Goal: Information Seeking & Learning: Understand process/instructions

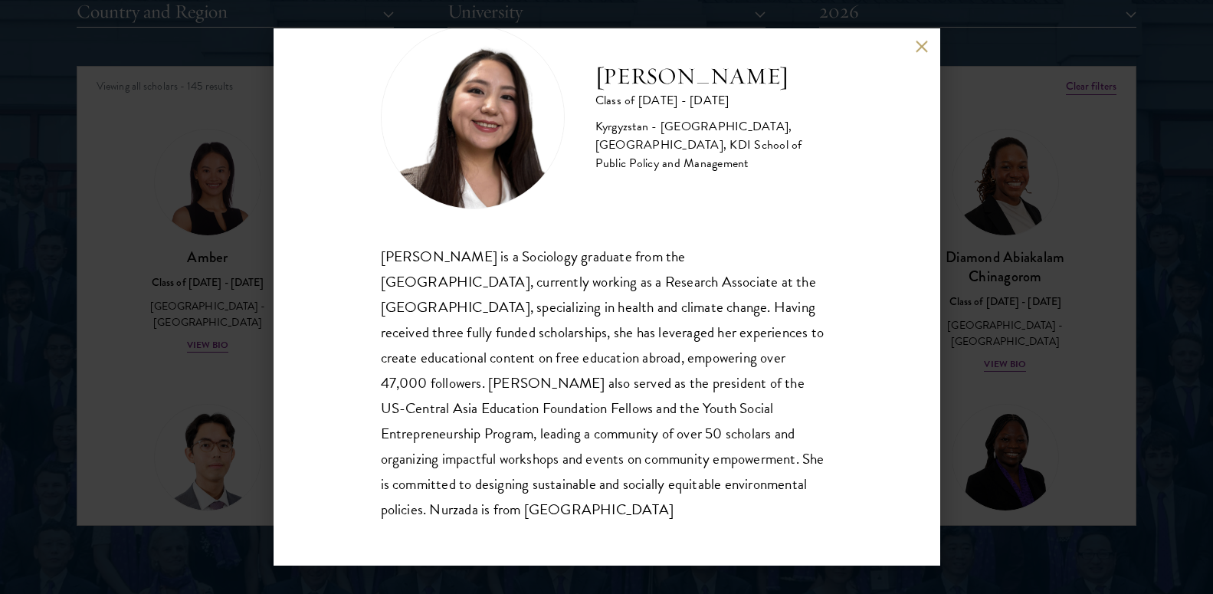
scroll to position [32, 0]
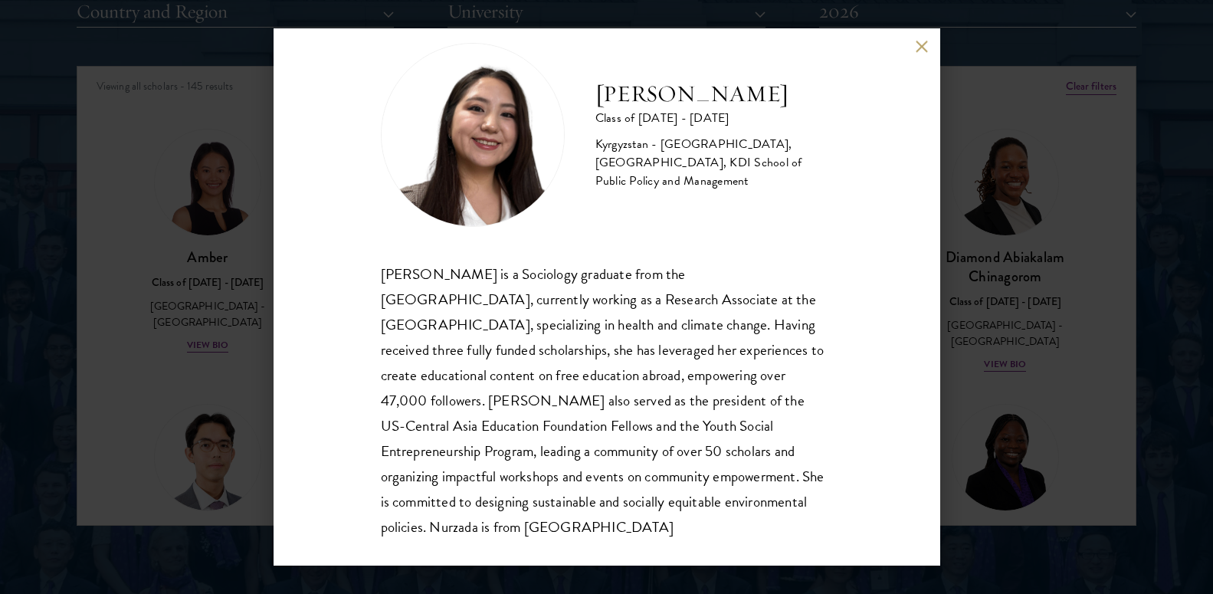
click at [916, 51] on button at bounding box center [922, 47] width 13 height 13
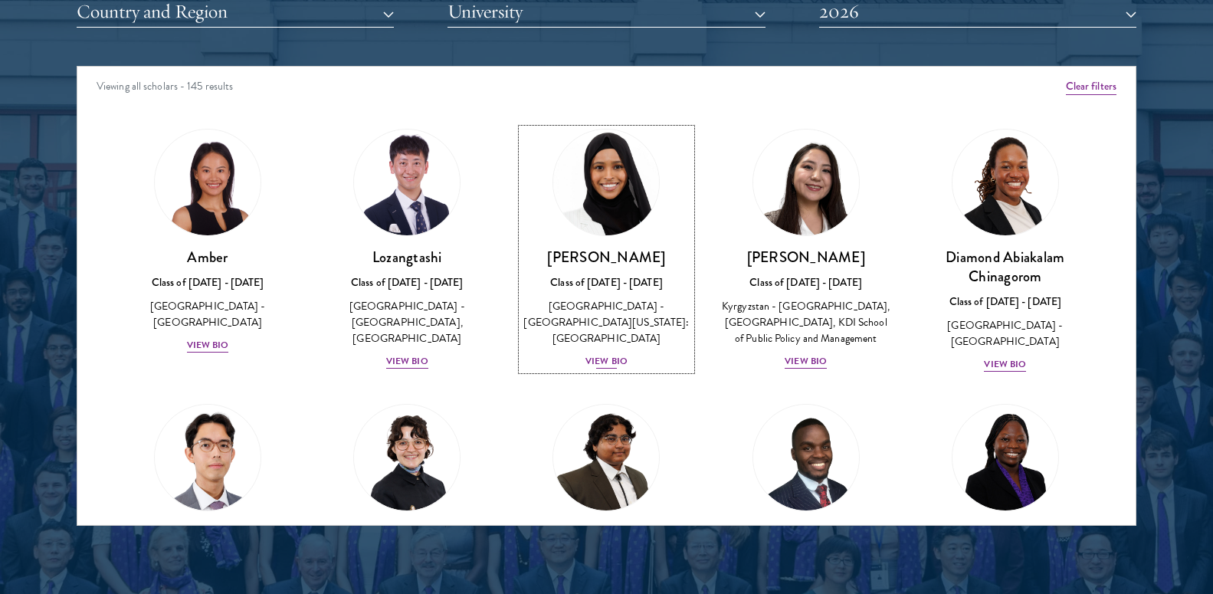
click at [598, 354] on div "View Bio" at bounding box center [606, 361] width 42 height 15
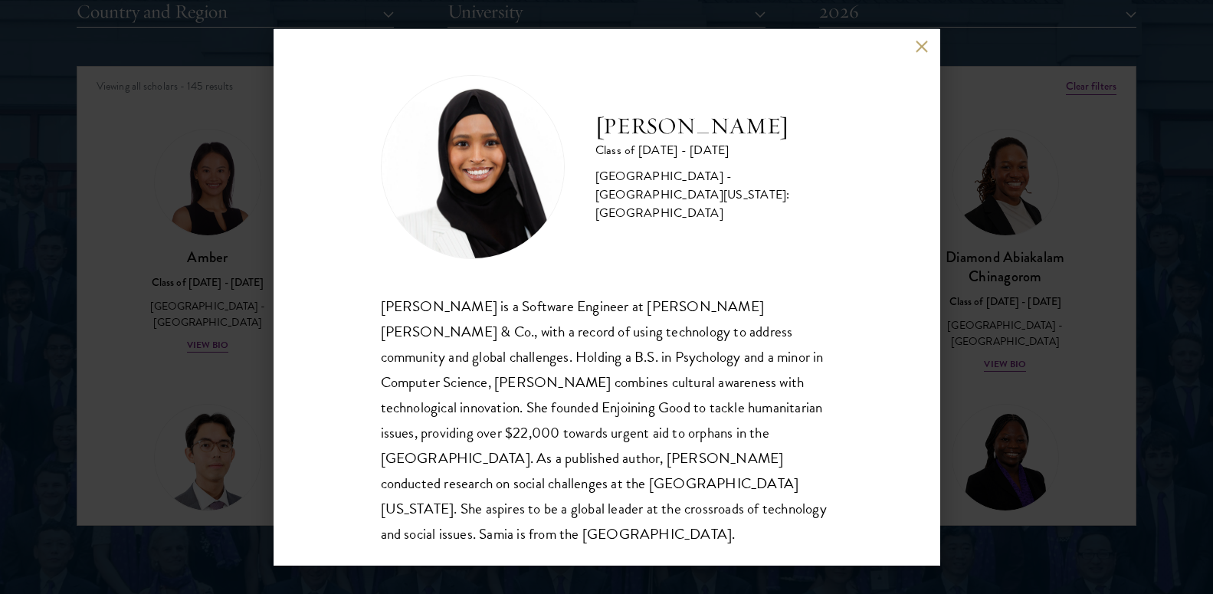
scroll to position [2, 0]
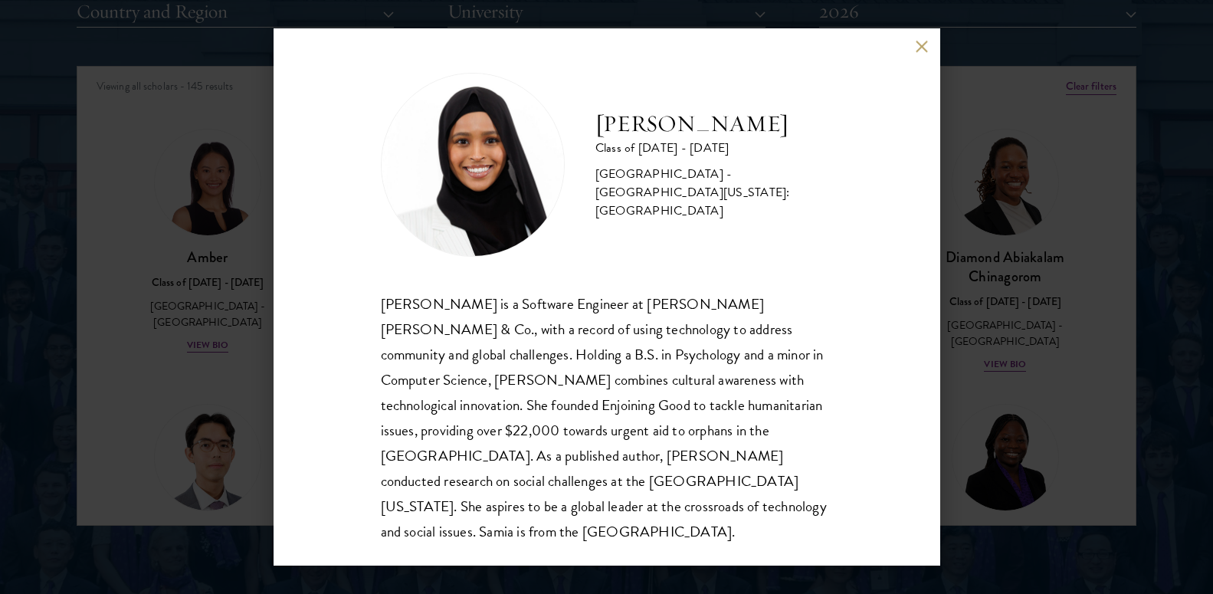
click at [920, 52] on button at bounding box center [922, 47] width 13 height 13
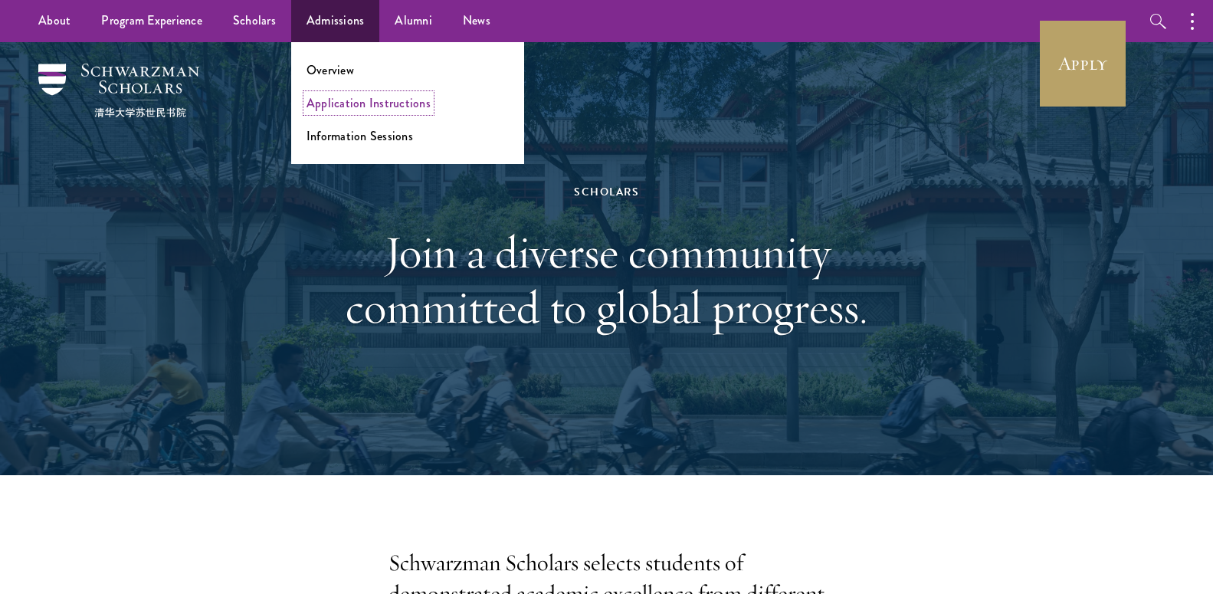
click at [349, 108] on link "Application Instructions" at bounding box center [369, 103] width 124 height 18
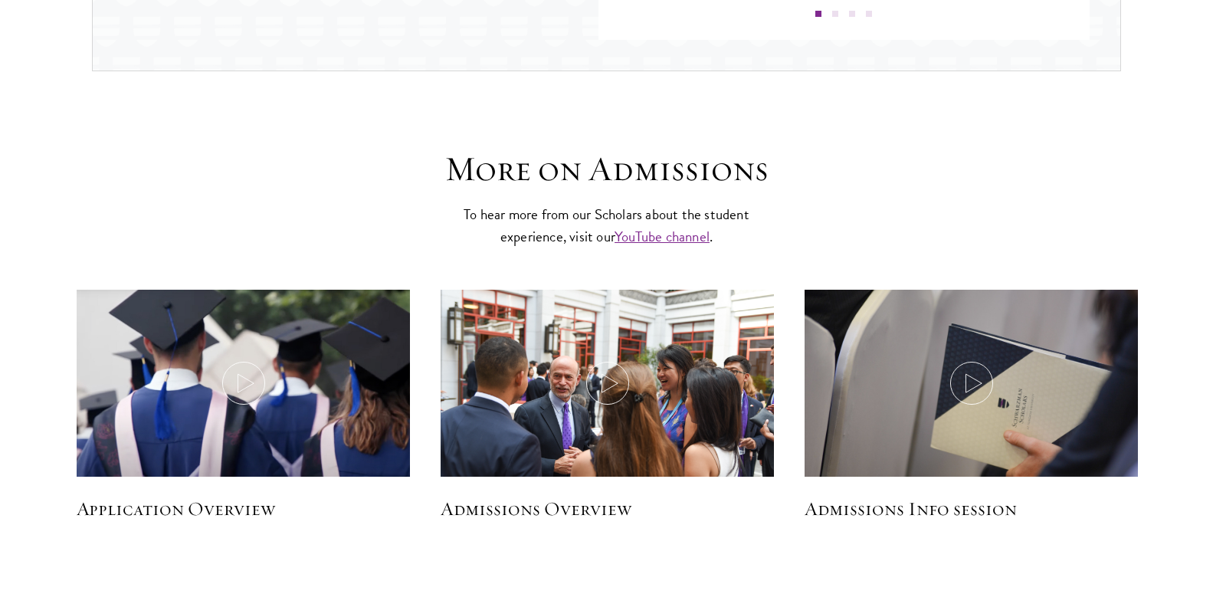
scroll to position [2049, 0]
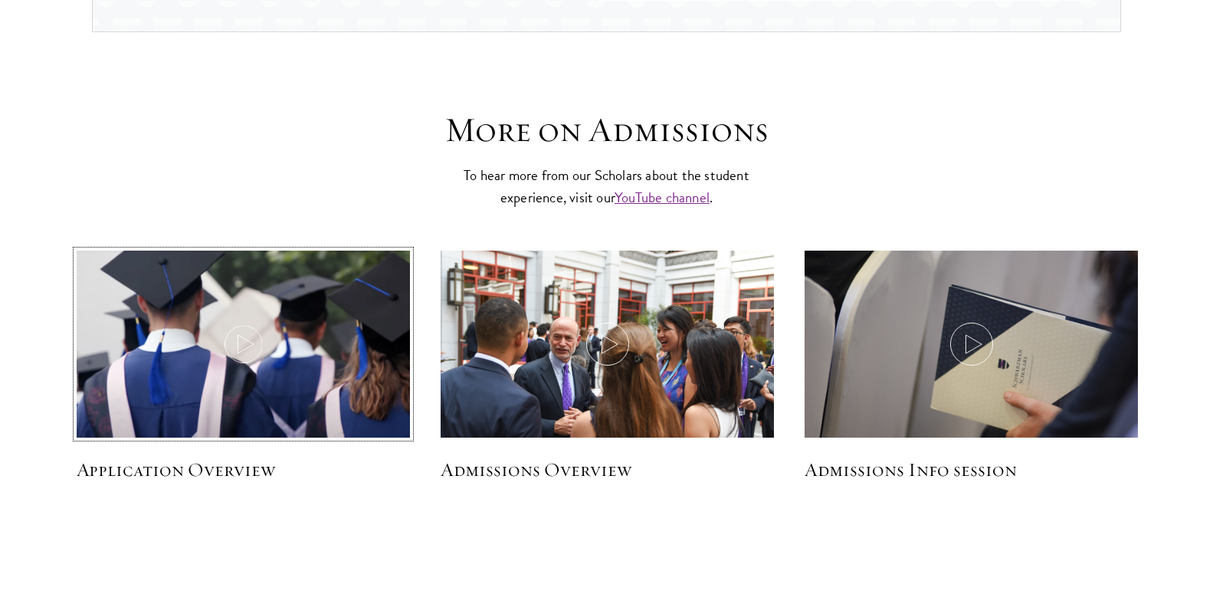
click at [228, 357] on icon at bounding box center [243, 344] width 43 height 43
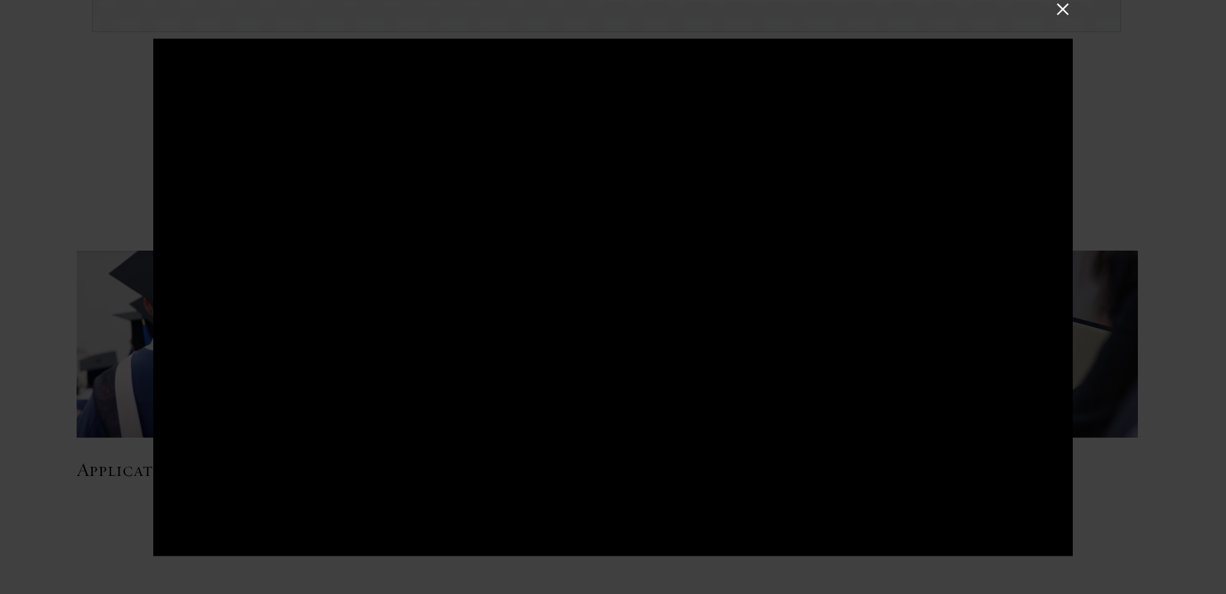
click at [1063, 11] on button at bounding box center [1063, 9] width 20 height 20
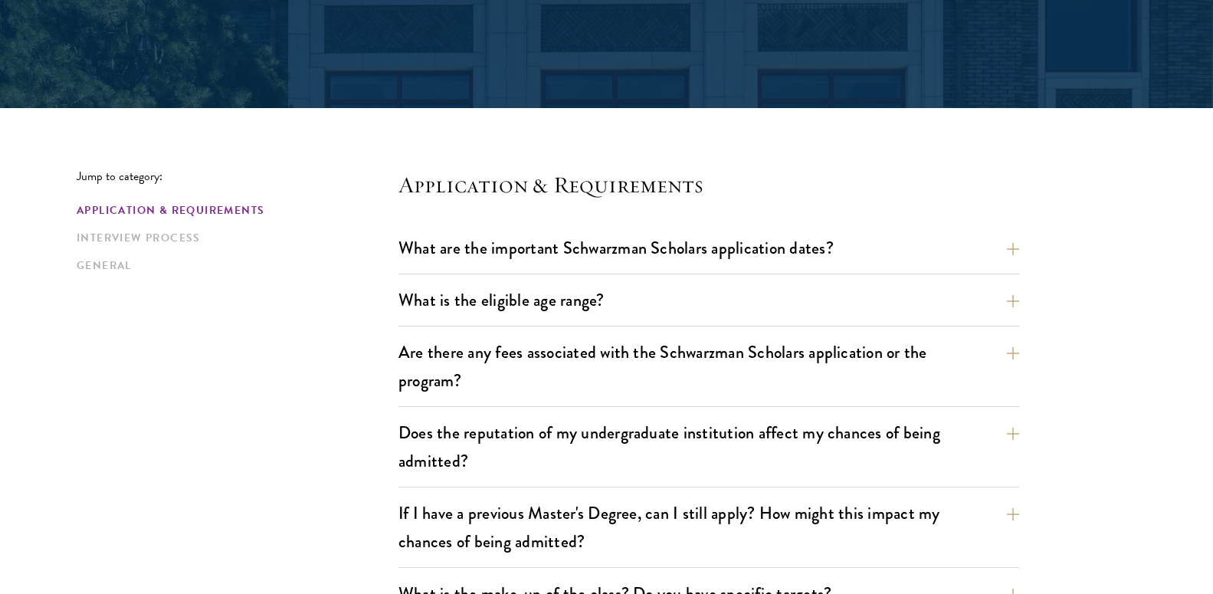
scroll to position [297, 0]
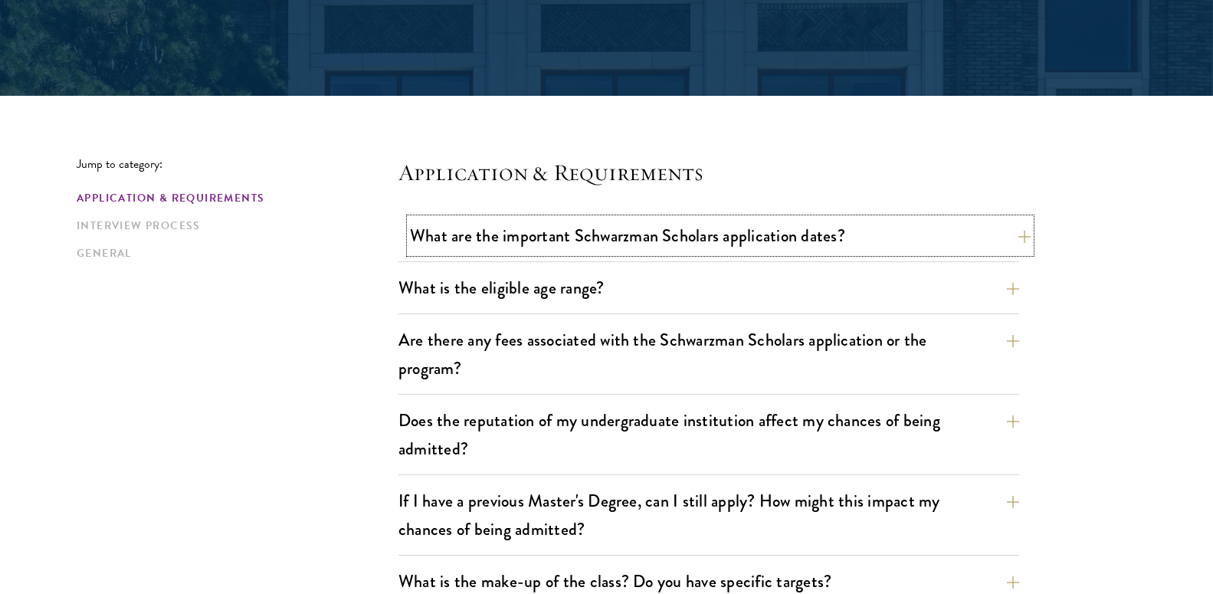
click at [1030, 227] on button "What are the important Schwarzman Scholars application dates?" at bounding box center [720, 235] width 621 height 34
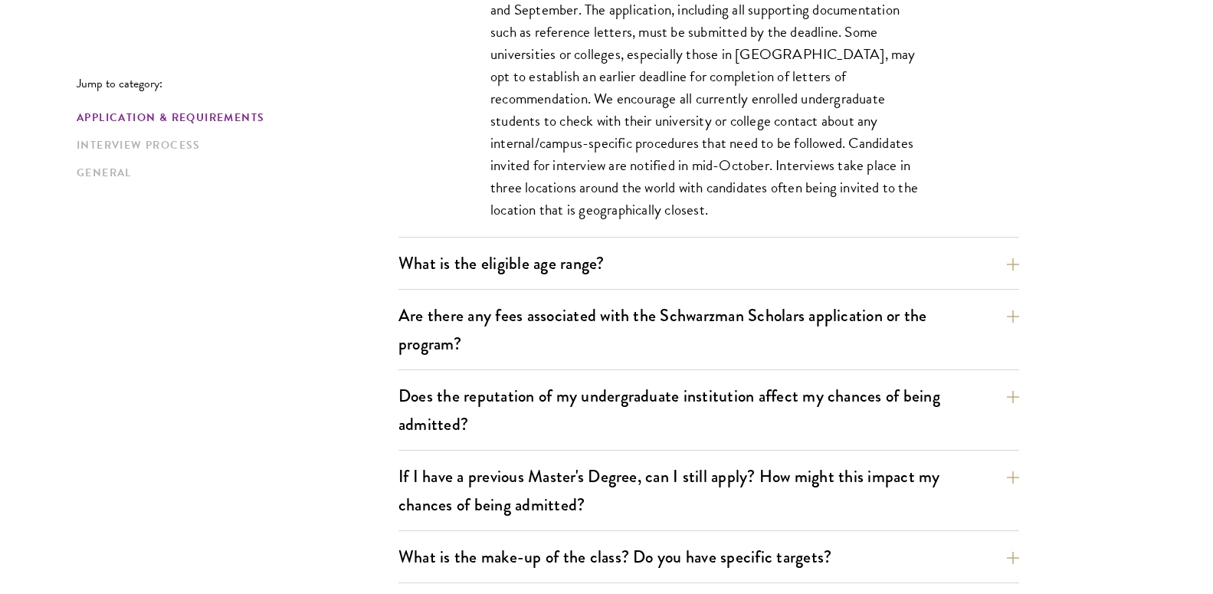
scroll to position [831, 0]
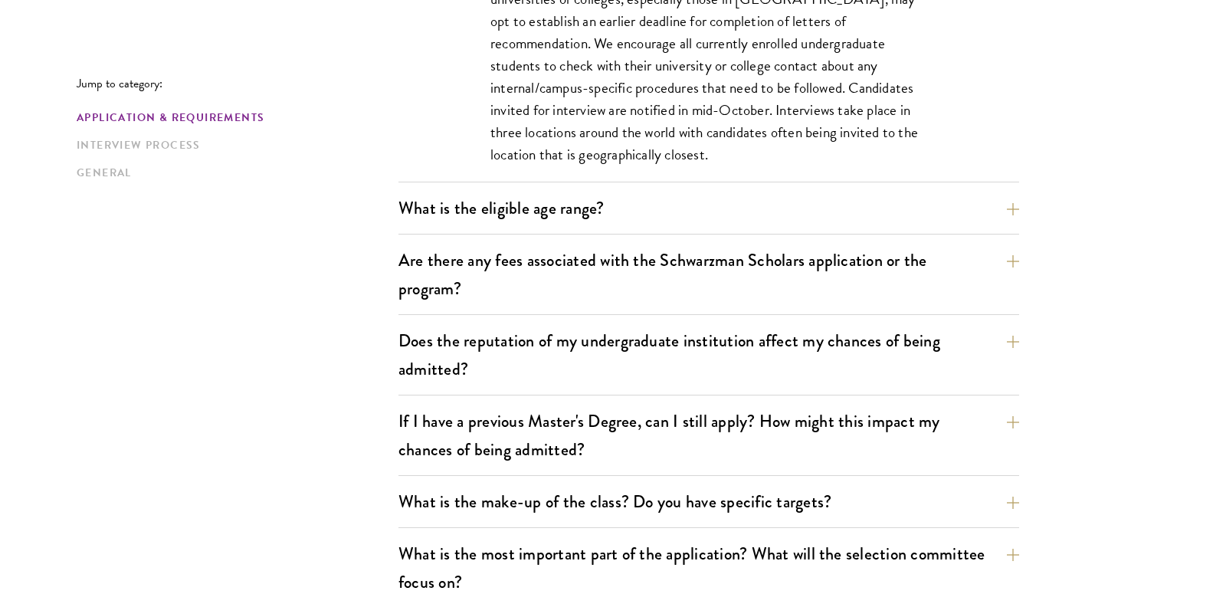
click at [1017, 214] on button "What is the eligible age range?" at bounding box center [720, 208] width 621 height 34
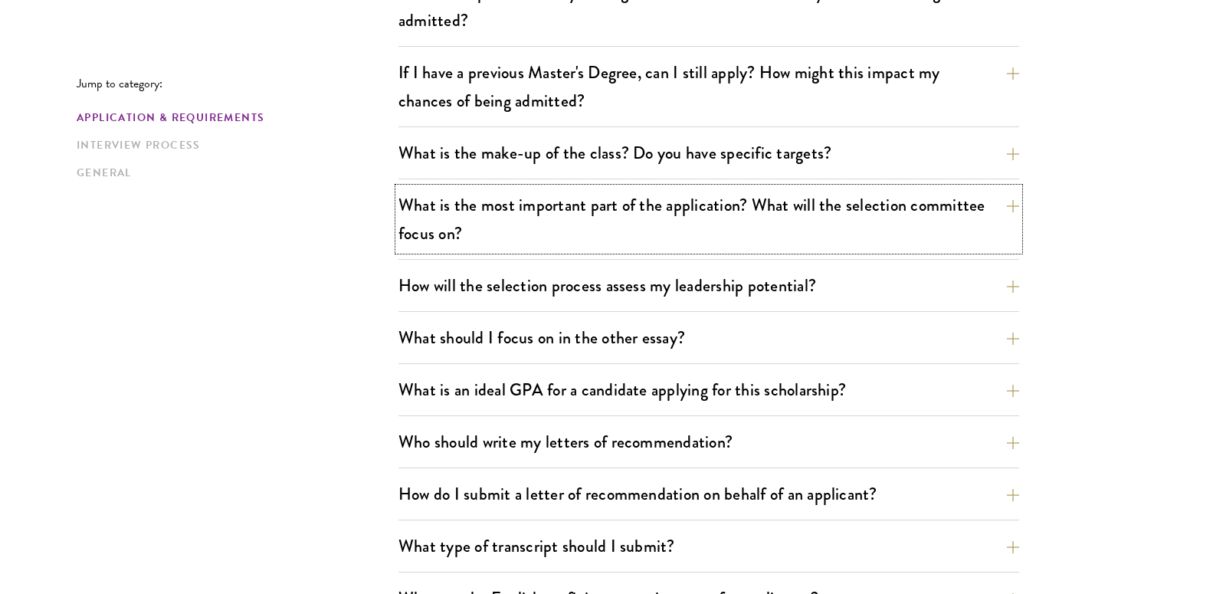
click at [1017, 214] on button "What is the most important part of the application? What will the selection com…" at bounding box center [708, 219] width 621 height 63
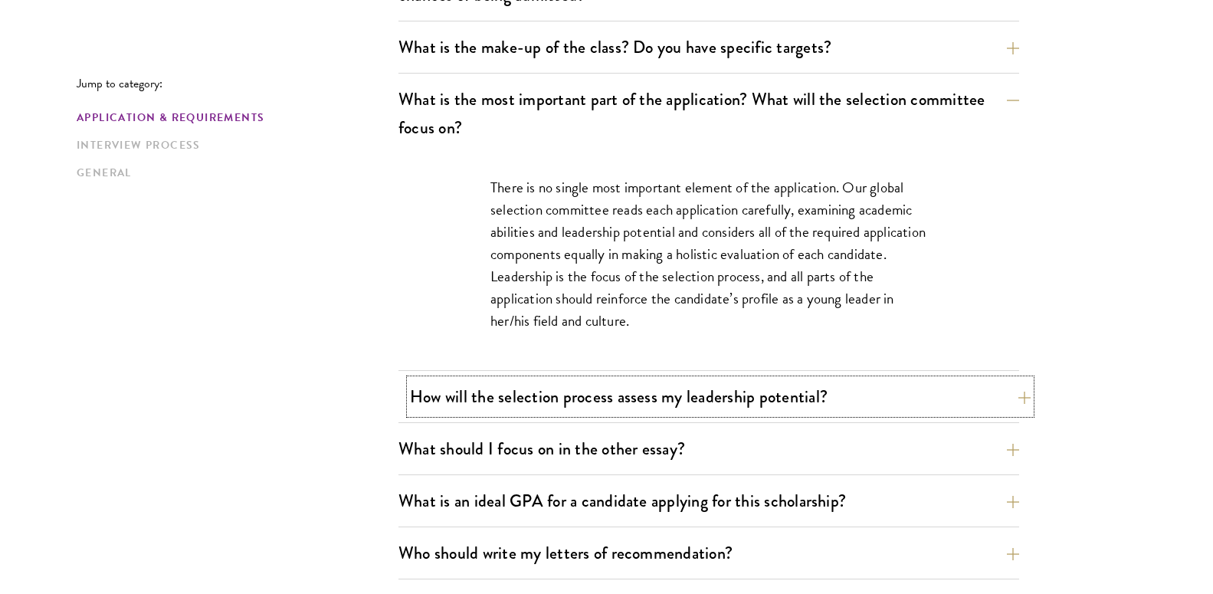
click at [1022, 391] on button "How will the selection process assess my leadership potential?" at bounding box center [720, 396] width 621 height 34
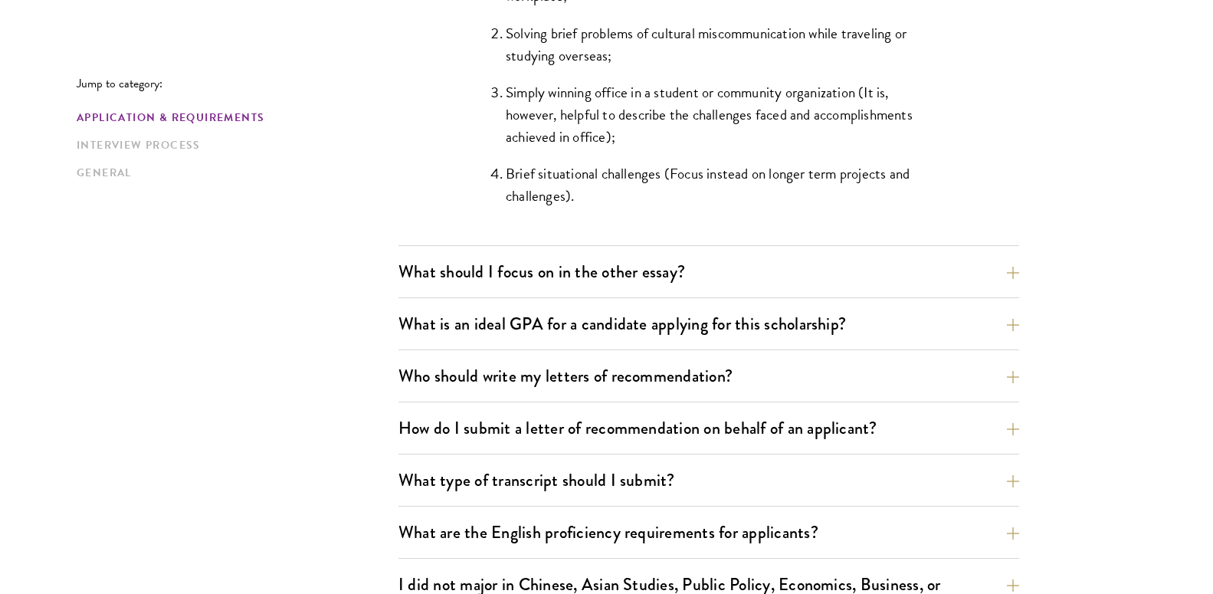
scroll to position [1606, 0]
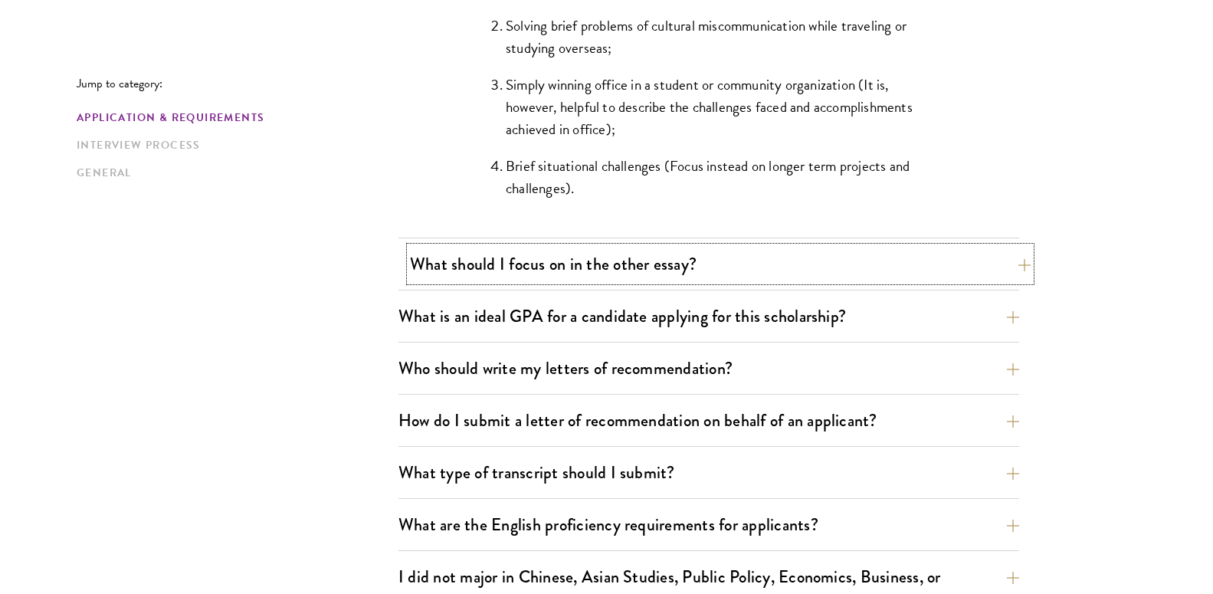
click at [1009, 270] on button "What should I focus on in the other essay?" at bounding box center [720, 264] width 621 height 34
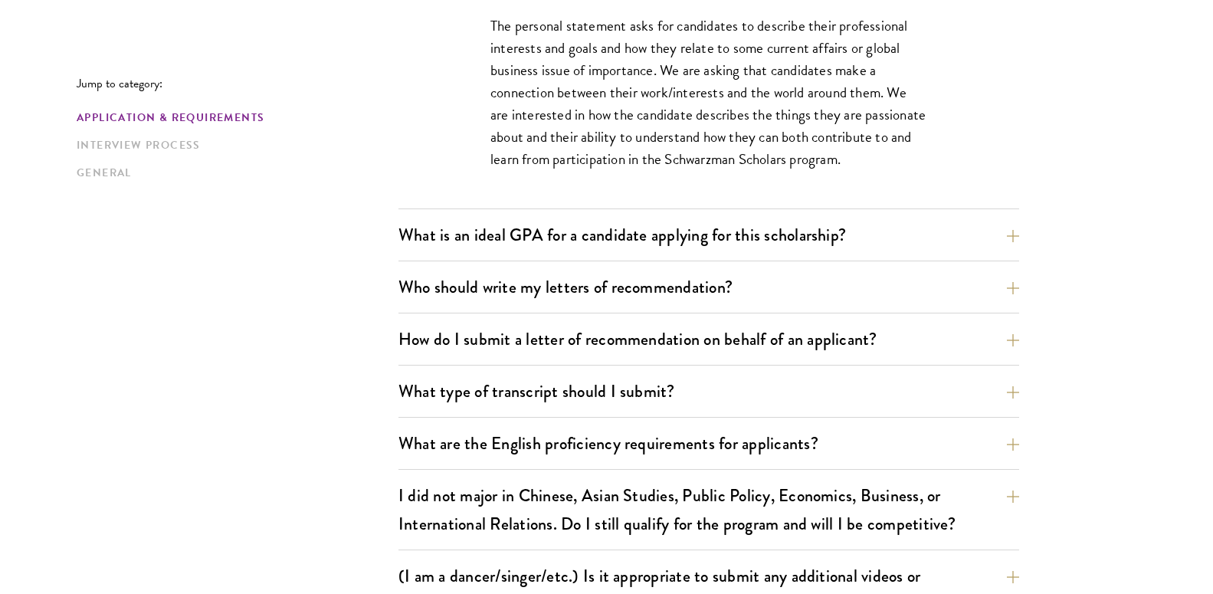
scroll to position [1136, 0]
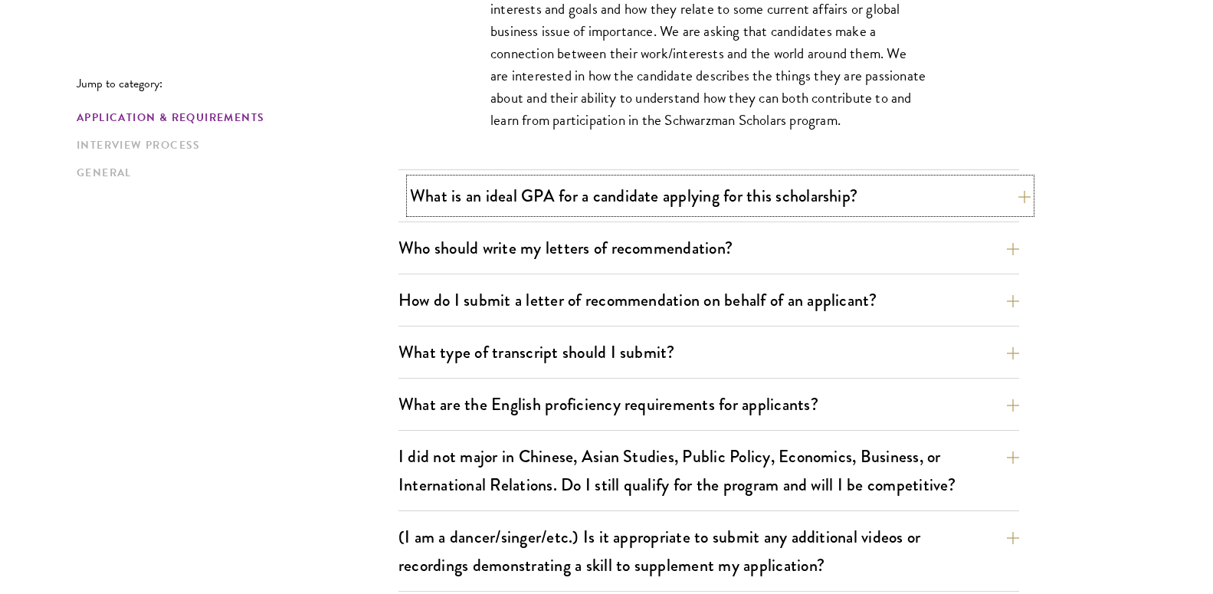
click at [1016, 198] on button "What is an ideal GPA for a candidate applying for this scholarship?" at bounding box center [720, 196] width 621 height 34
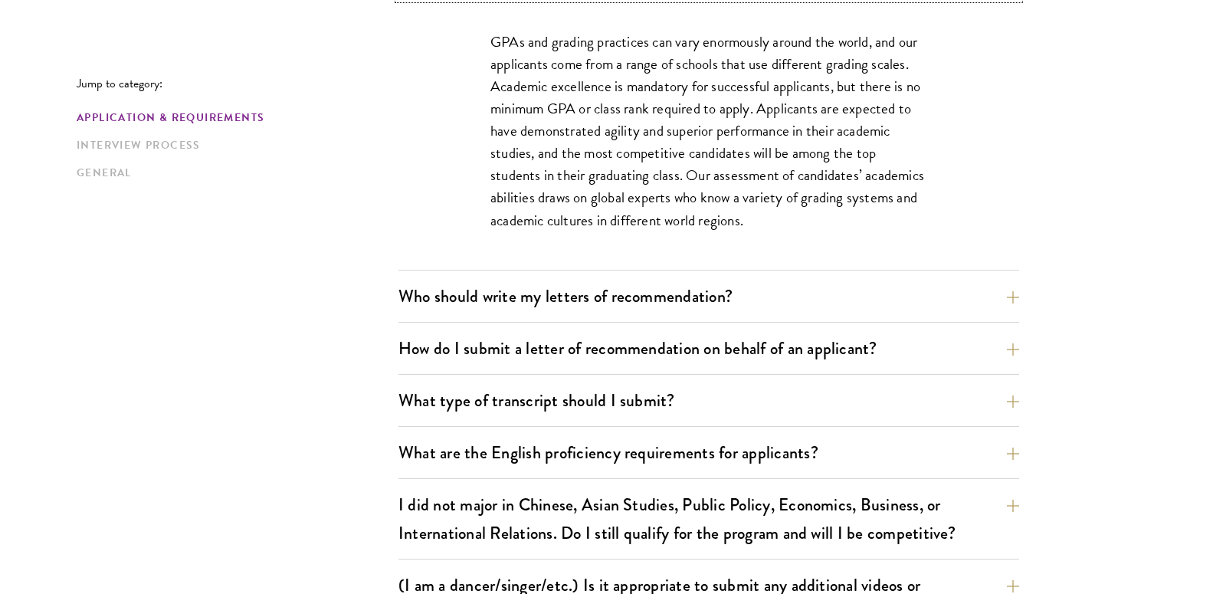
scroll to position [1186, 0]
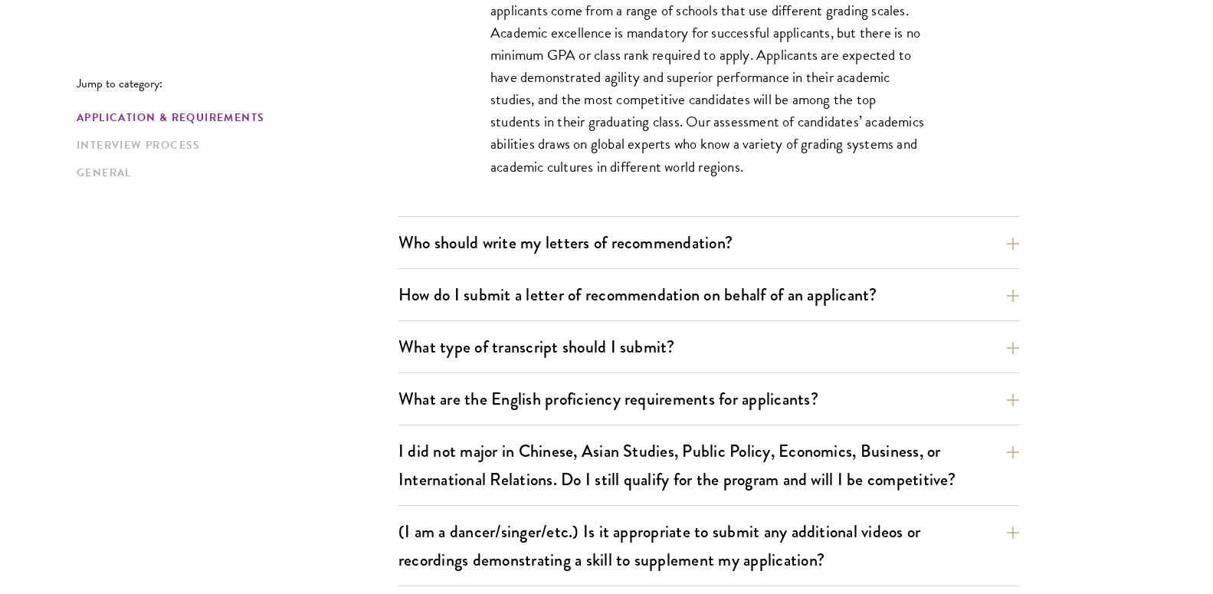
click at [1010, 264] on div "Who should write my letters of recommendation? All applicants including Current…" at bounding box center [708, 247] width 621 height 44
click at [1011, 253] on button "Who should write my letters of recommendation?" at bounding box center [720, 242] width 621 height 34
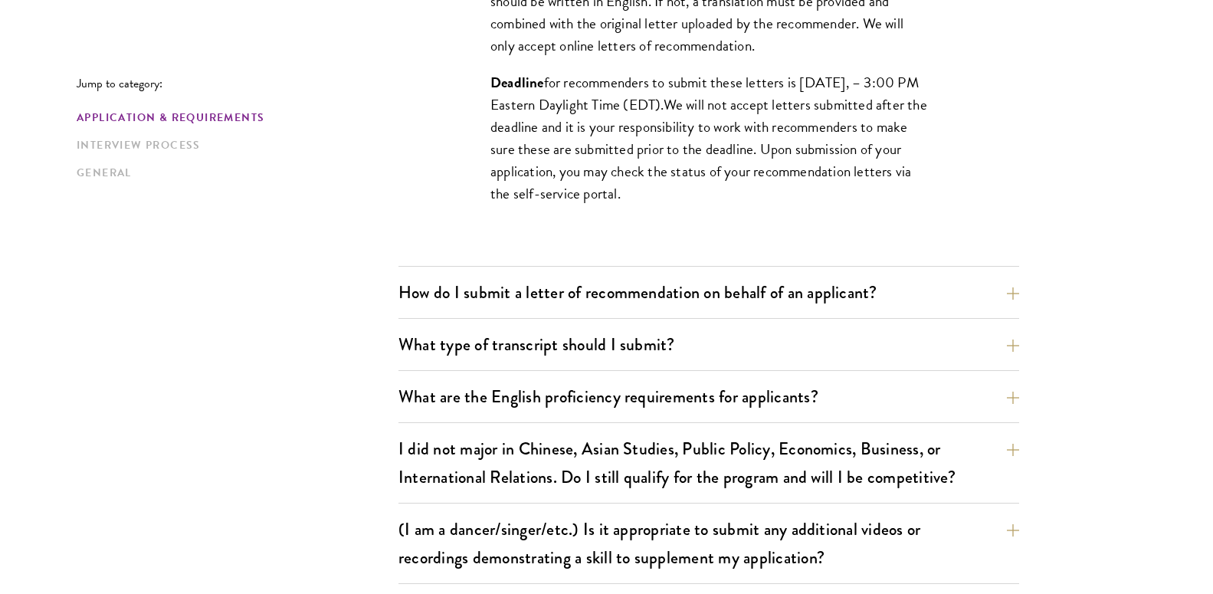
scroll to position [1710, 0]
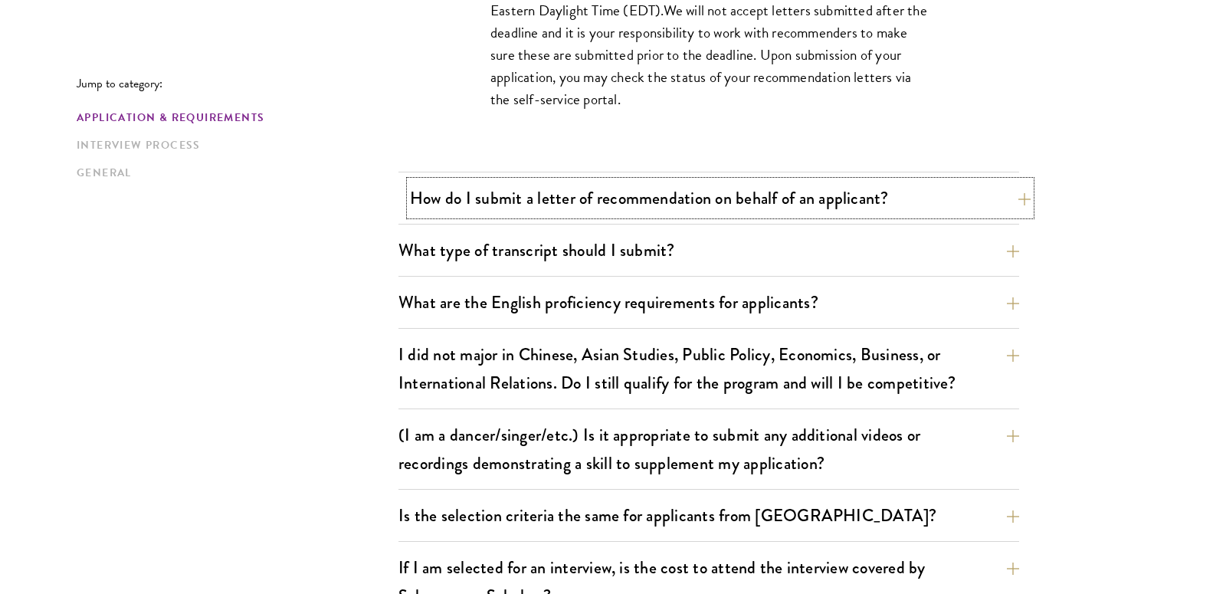
click at [999, 202] on button "How do I submit a letter of recommendation on behalf of an applicant?" at bounding box center [720, 198] width 621 height 34
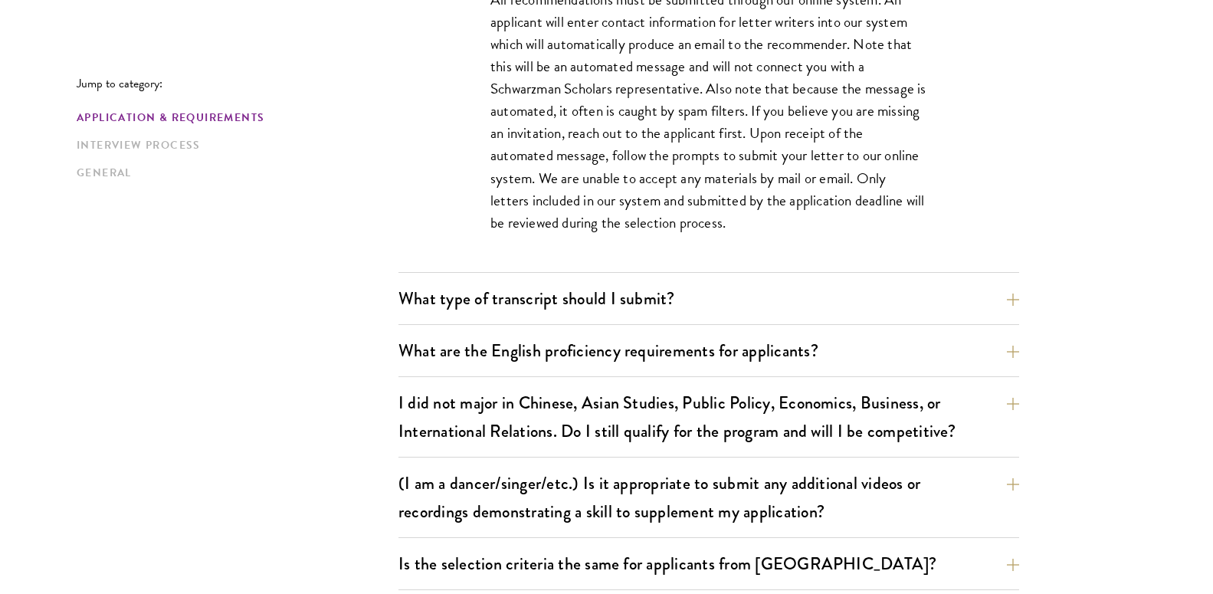
scroll to position [1313, 0]
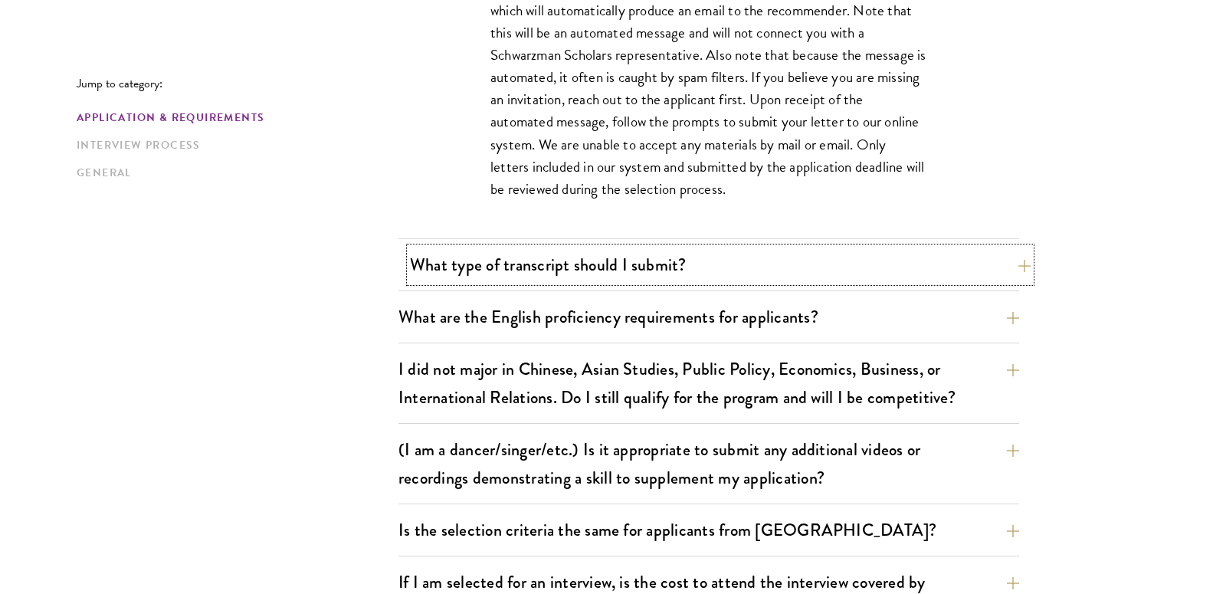
click at [1005, 270] on button "What type of transcript should I submit?" at bounding box center [720, 265] width 621 height 34
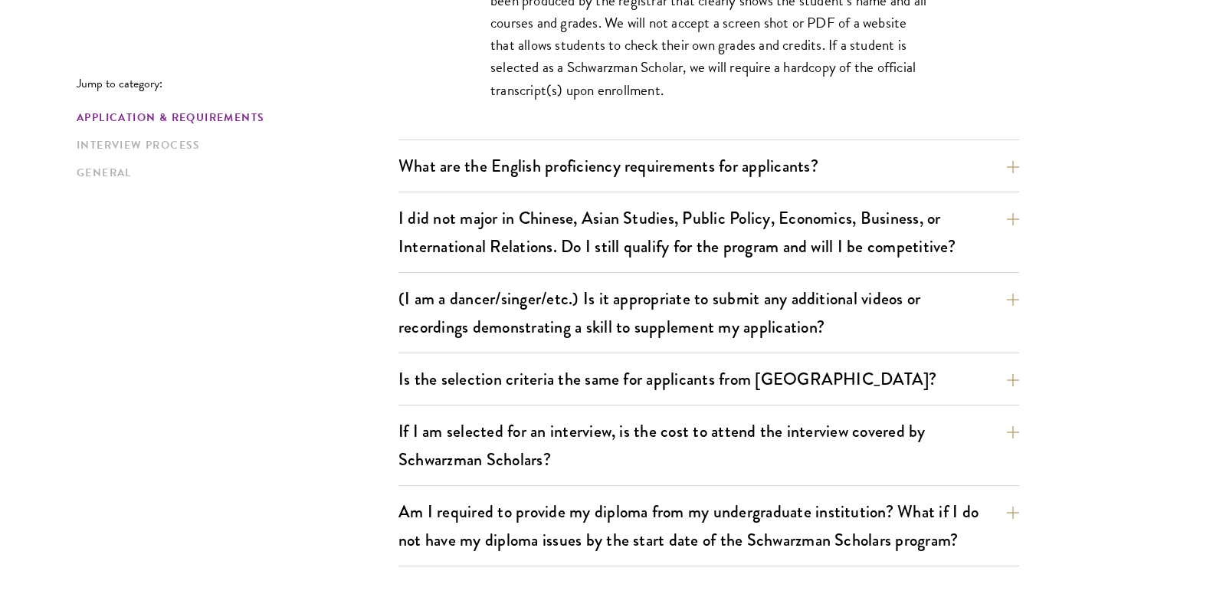
scroll to position [1426, 0]
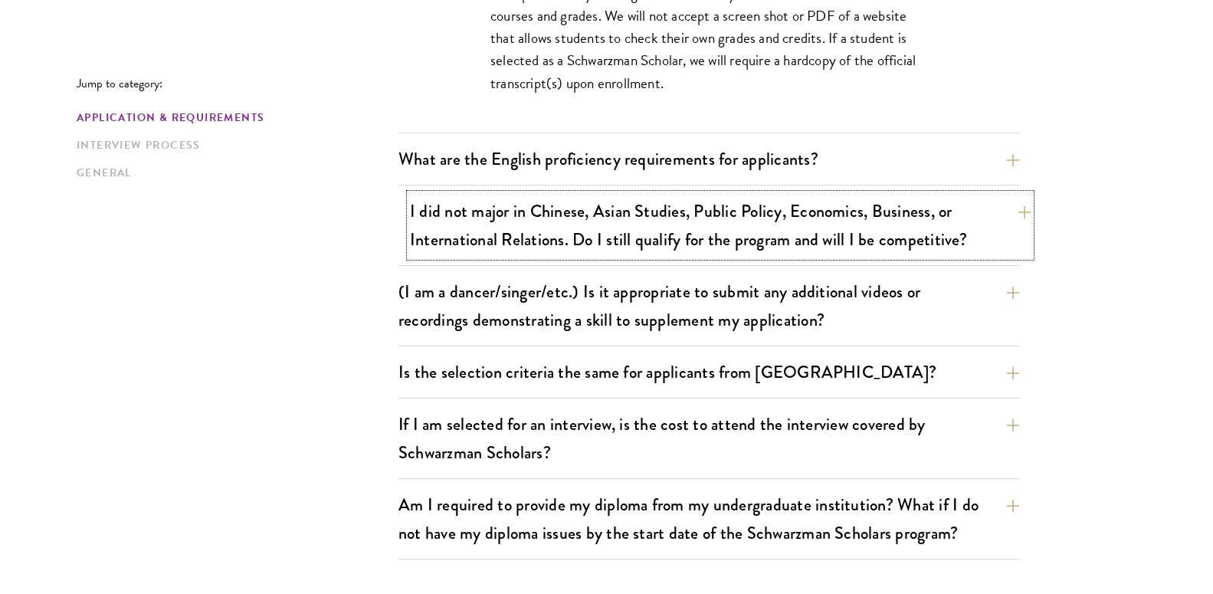
click at [1014, 213] on button "I did not major in Chinese, Asian Studies, Public Policy, Economics, Business, …" at bounding box center [720, 225] width 621 height 63
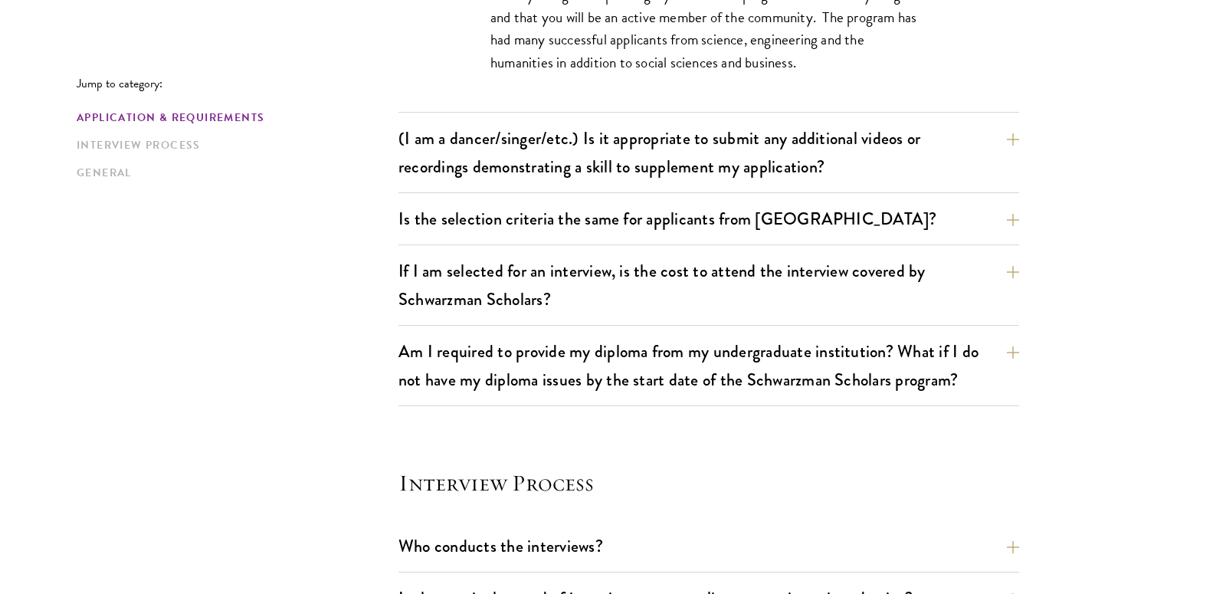
scroll to position [1585, 0]
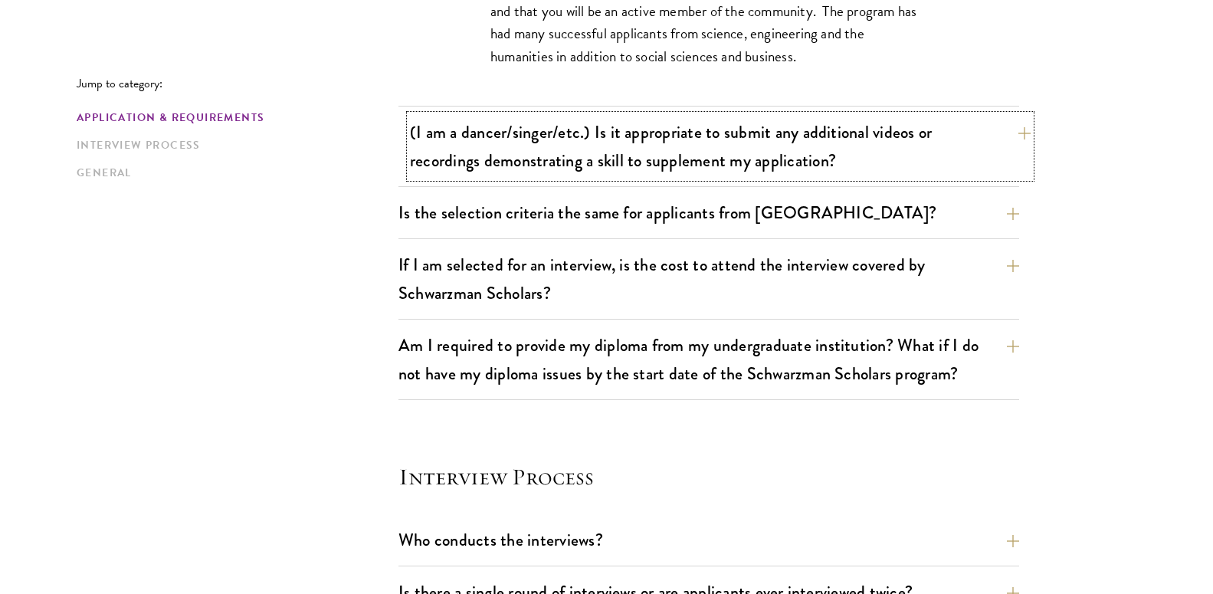
click at [1003, 136] on button "(I am a dancer/singer/etc.) Is it appropriate to submit any additional videos o…" at bounding box center [720, 146] width 621 height 63
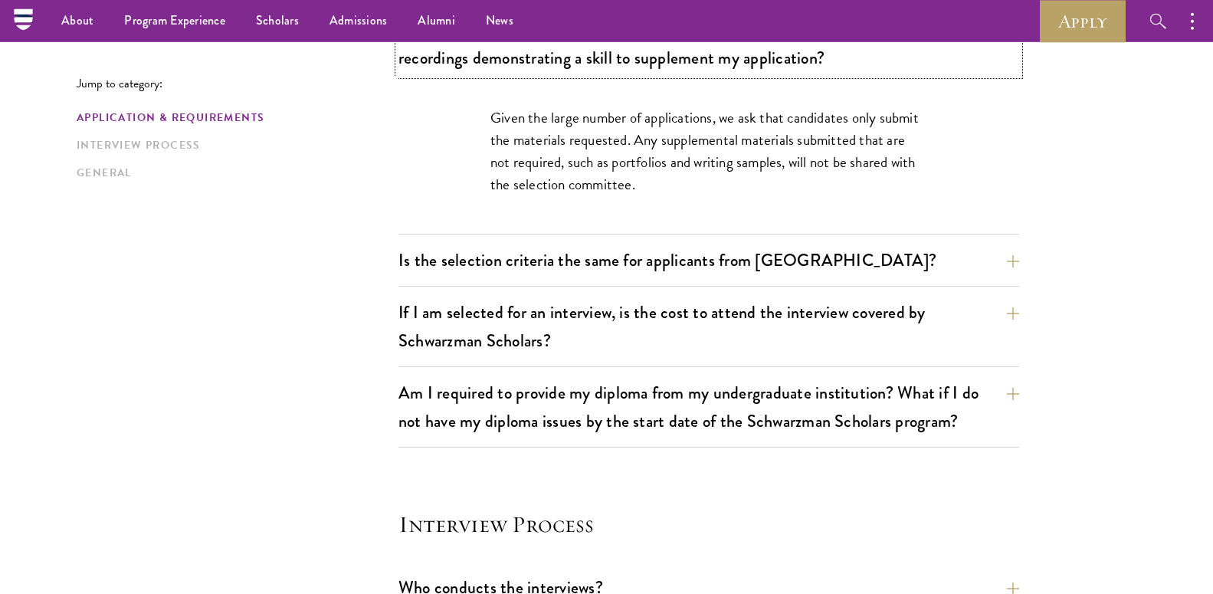
scroll to position [1420, 0]
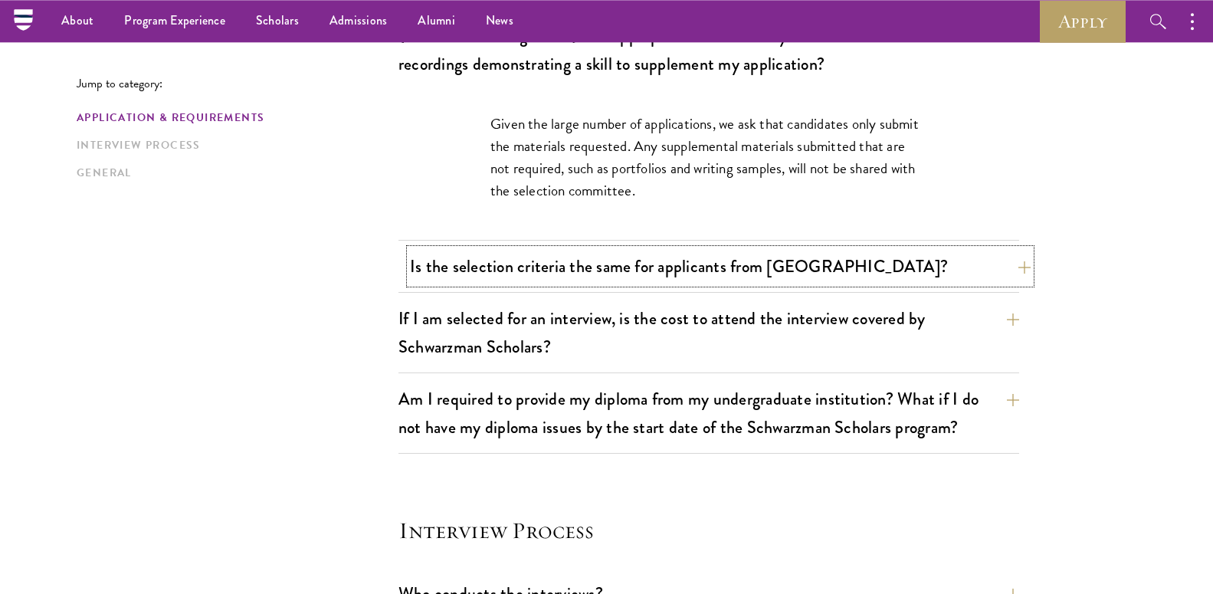
click at [1009, 267] on button "Is the selection criteria the same for applicants from China?" at bounding box center [720, 266] width 621 height 34
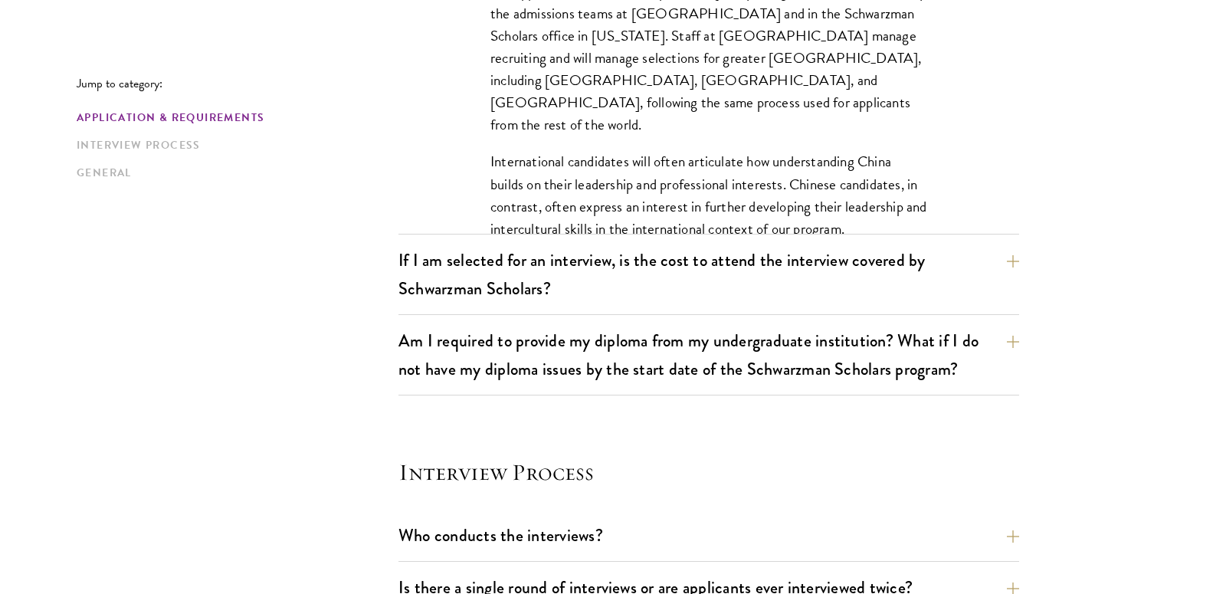
scroll to position [1625, 0]
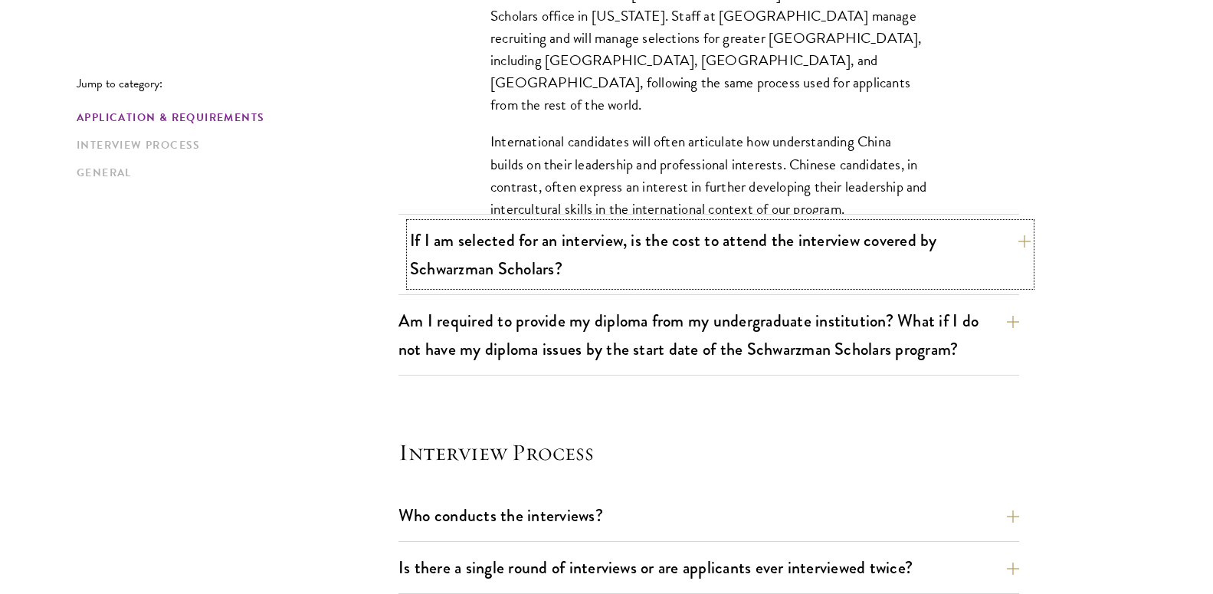
click at [1021, 238] on button "If I am selected for an interview, is the cost to attend the interview covered …" at bounding box center [720, 254] width 621 height 63
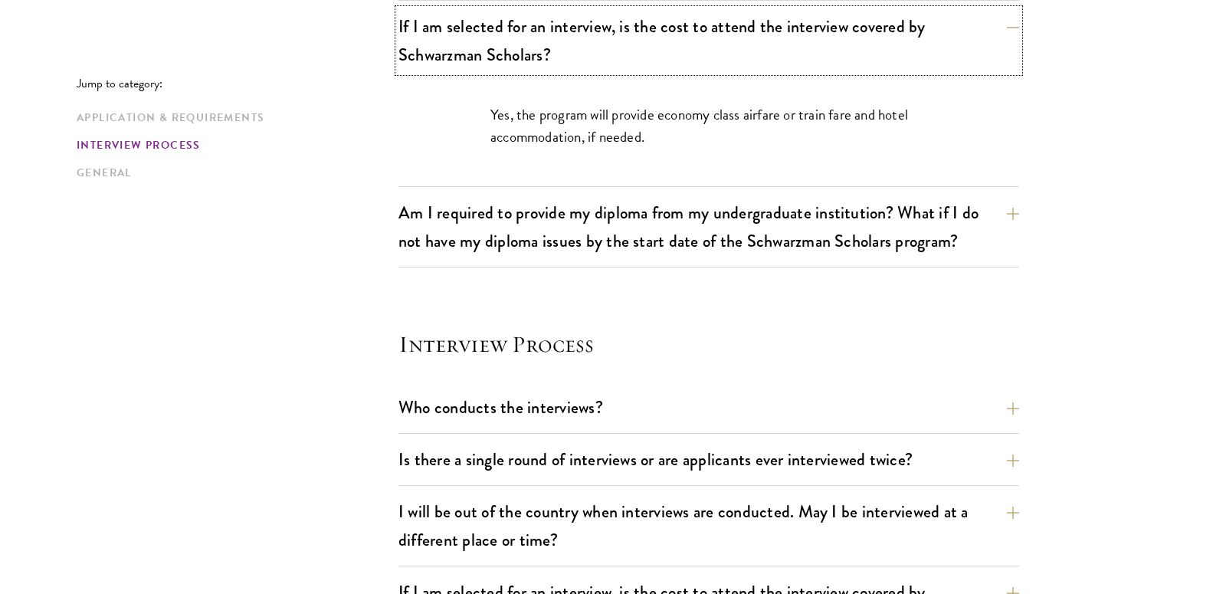
scroll to position [1569, 0]
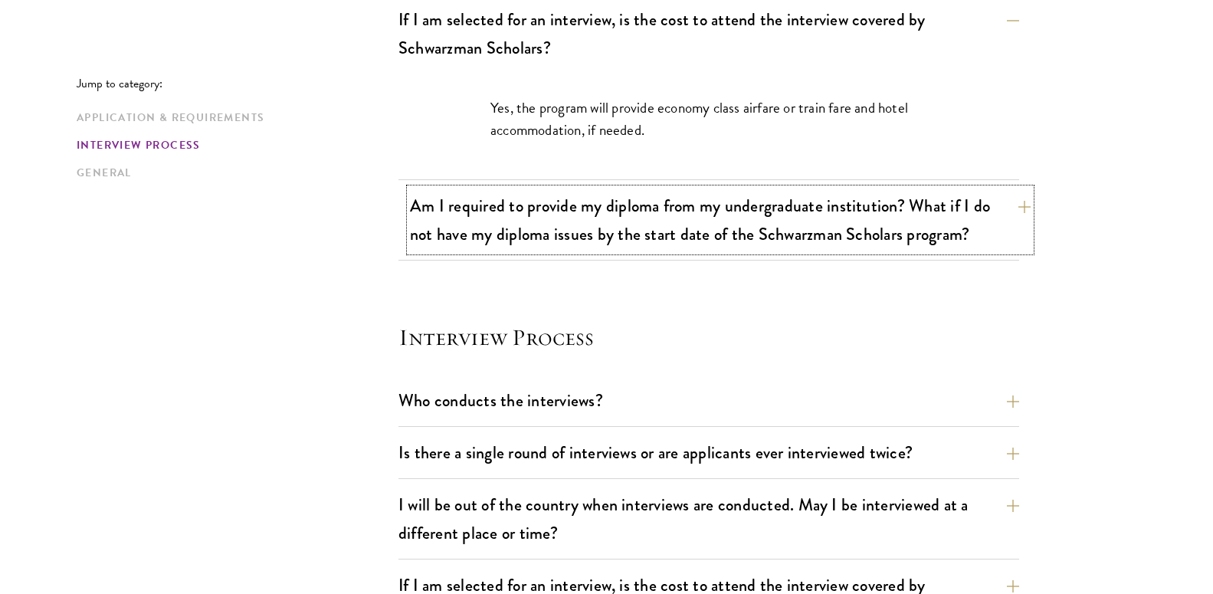
click at [1015, 213] on button "Am I required to provide my diploma from my undergraduate institution? What if …" at bounding box center [720, 220] width 621 height 63
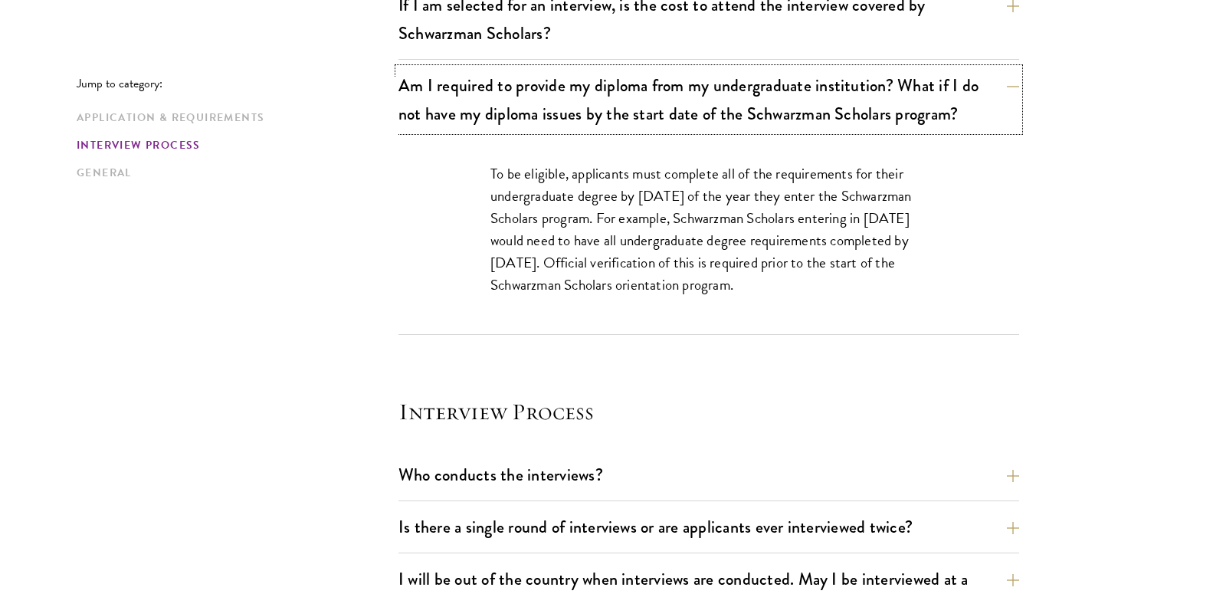
scroll to position [1761, 0]
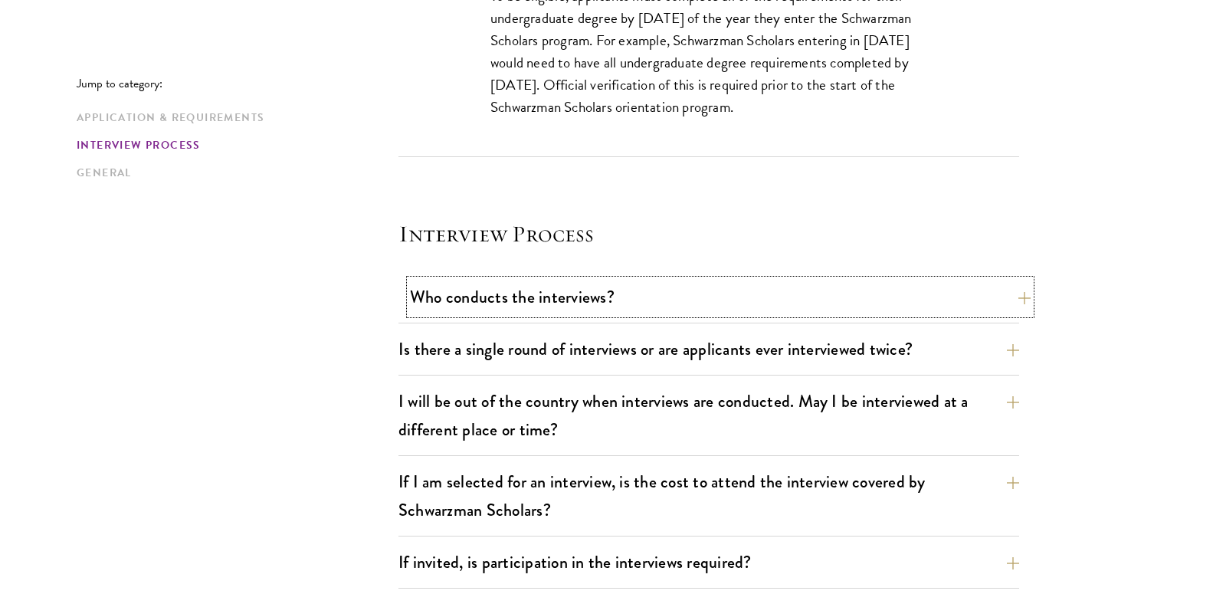
click at [1015, 299] on button "Who conducts the interviews?" at bounding box center [720, 297] width 621 height 34
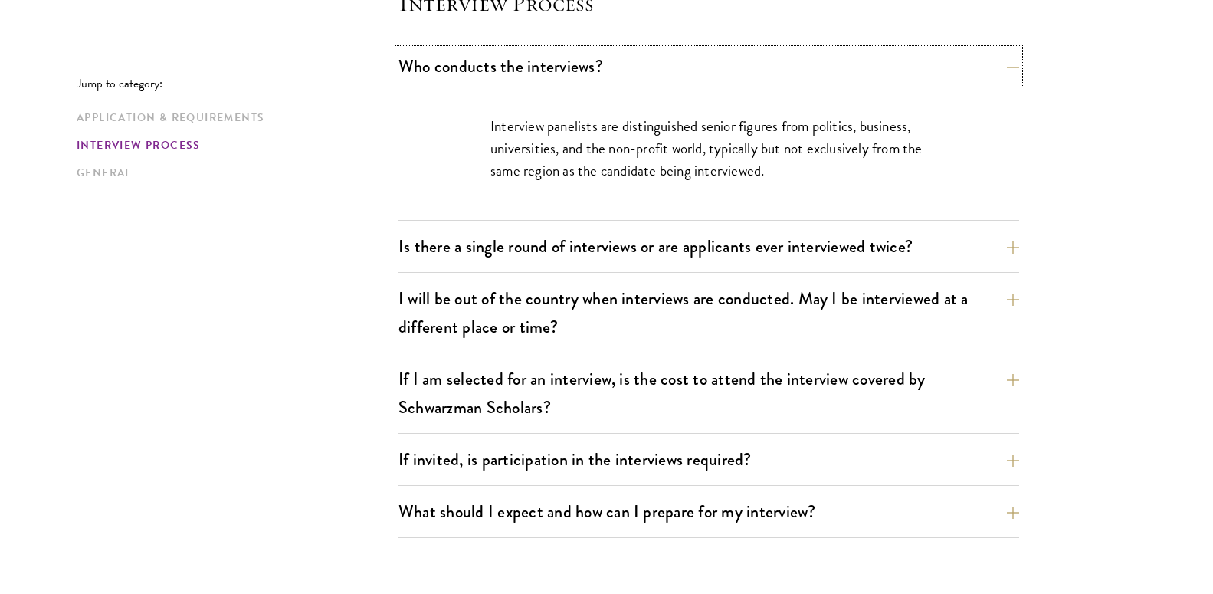
scroll to position [1849, 0]
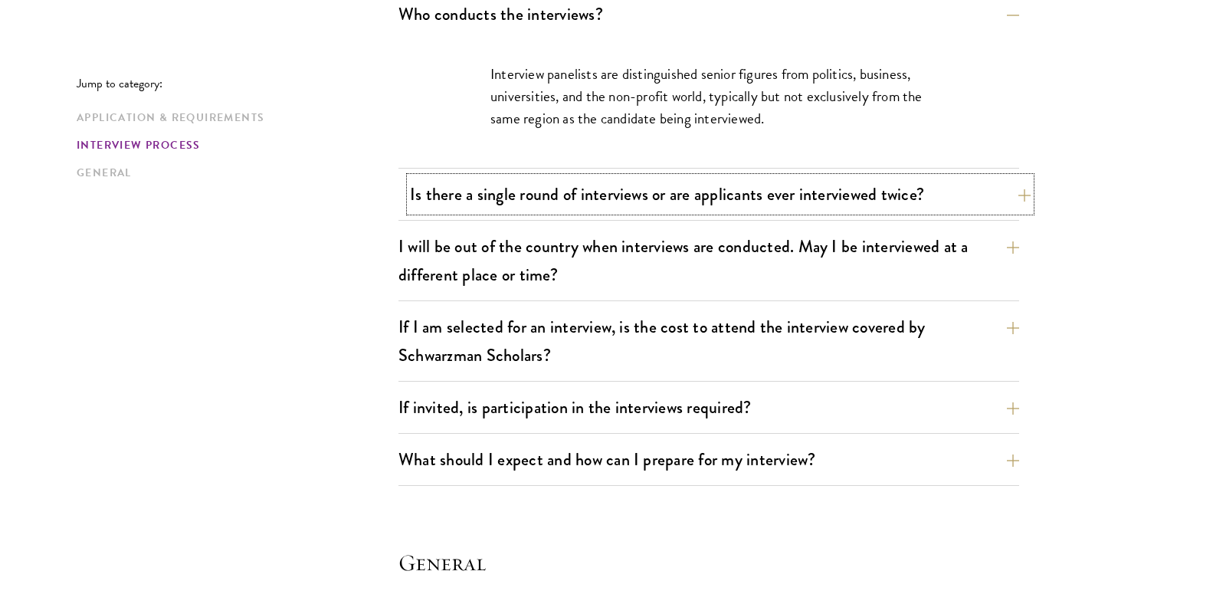
click at [1021, 199] on button "Is there a single round of interviews or are applicants ever interviewed twice?" at bounding box center [720, 194] width 621 height 34
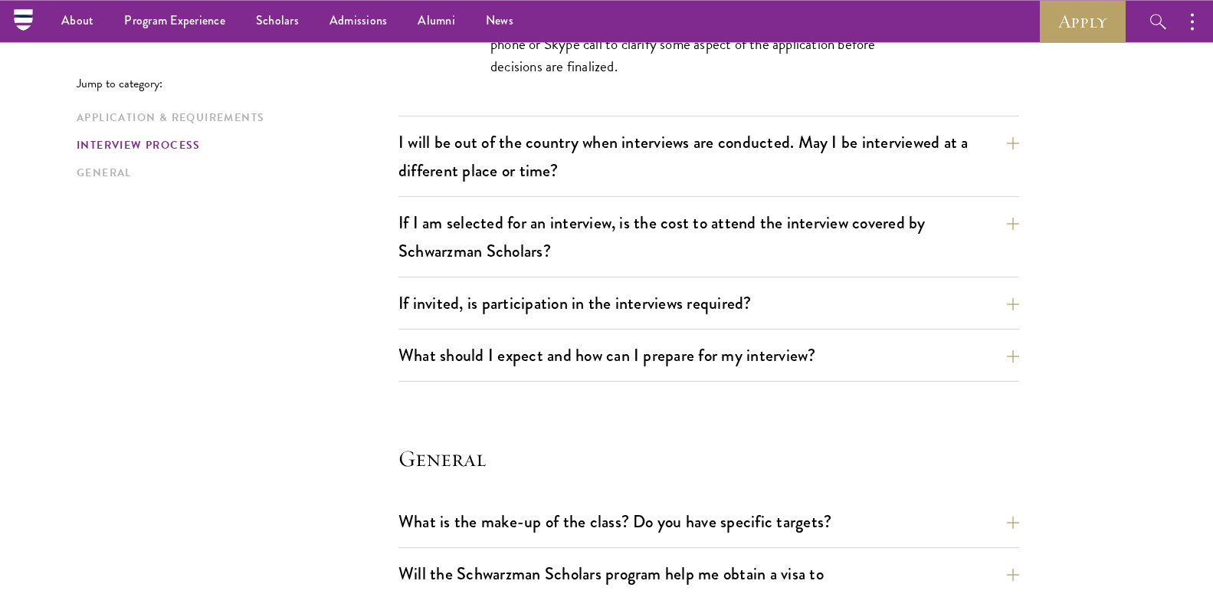
scroll to position [1946, 0]
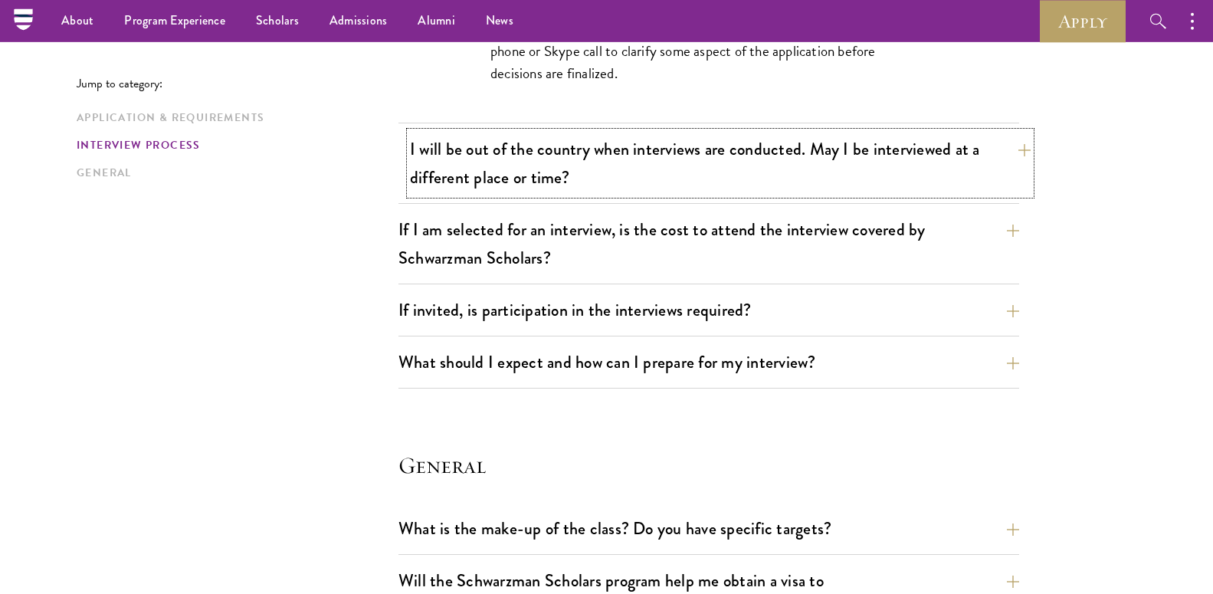
click at [1018, 152] on button "I will be out of the country when interviews are conducted. May I be interviewe…" at bounding box center [720, 163] width 621 height 63
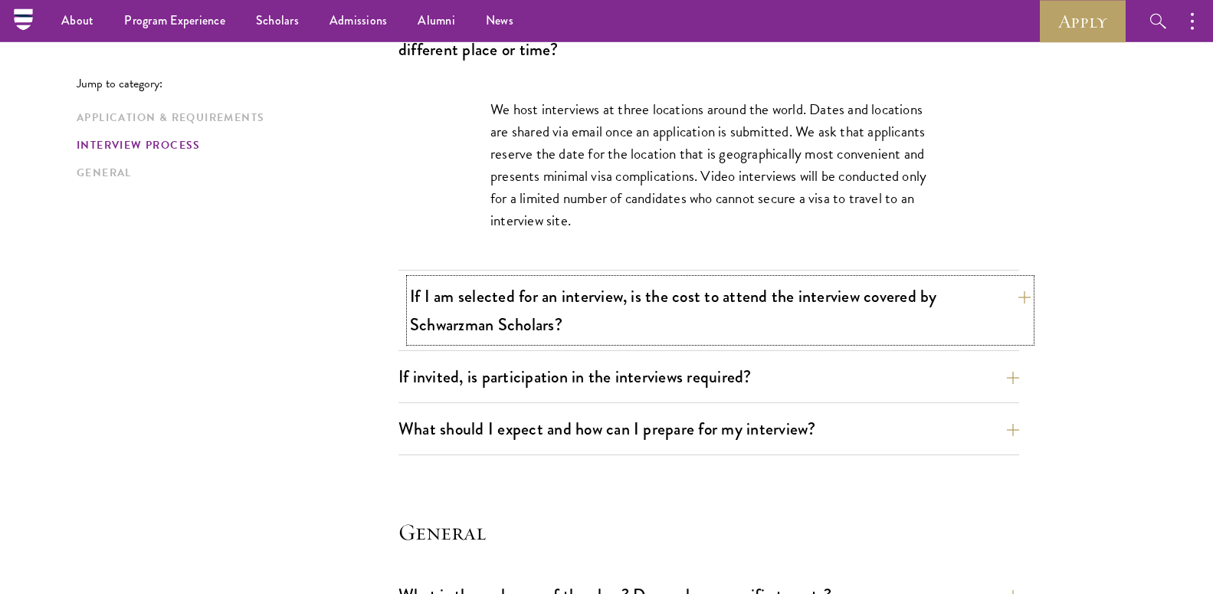
click at [1018, 307] on button "If I am selected for an interview, is the cost to attend the interview covered …" at bounding box center [720, 310] width 621 height 63
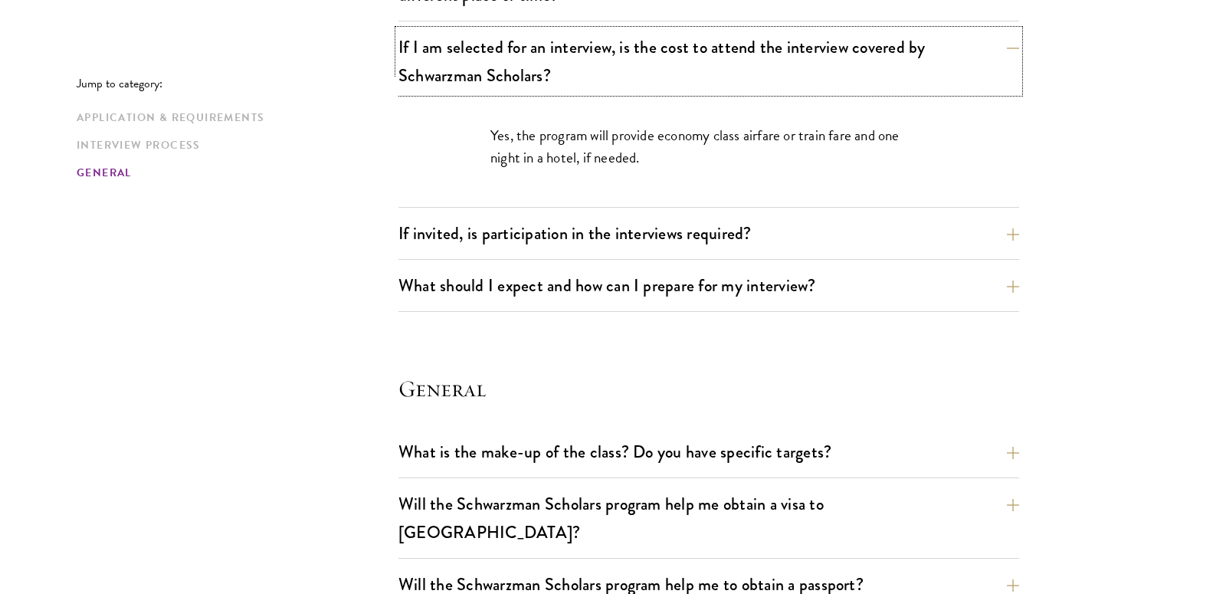
scroll to position [2046, 0]
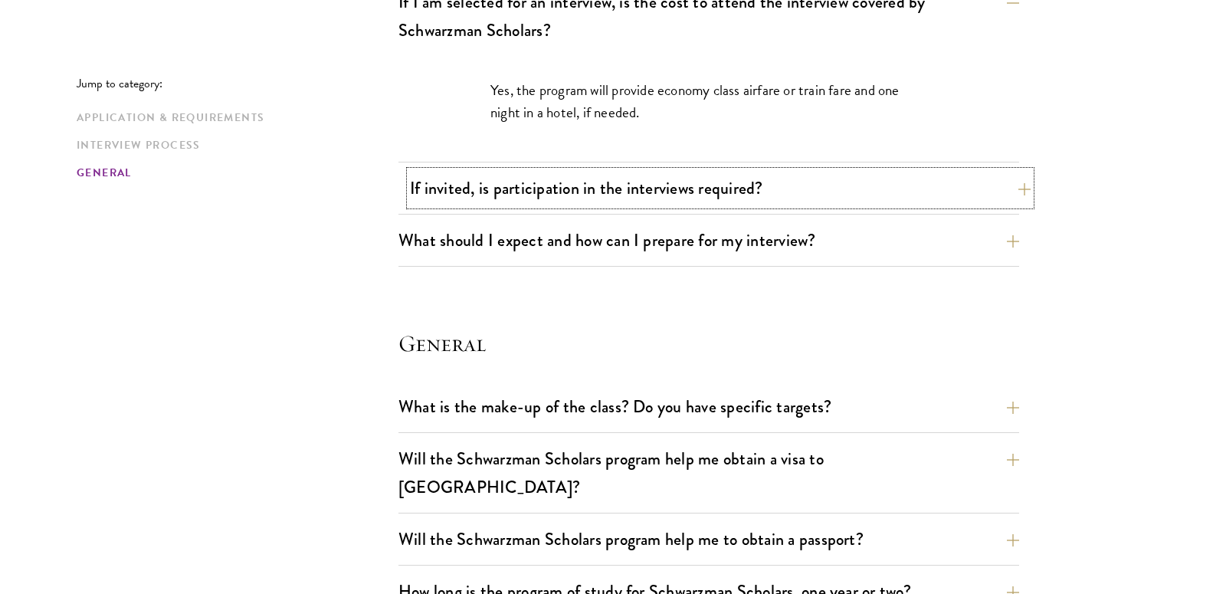
click at [1015, 180] on button "If invited, is participation in the interviews required?" at bounding box center [720, 188] width 621 height 34
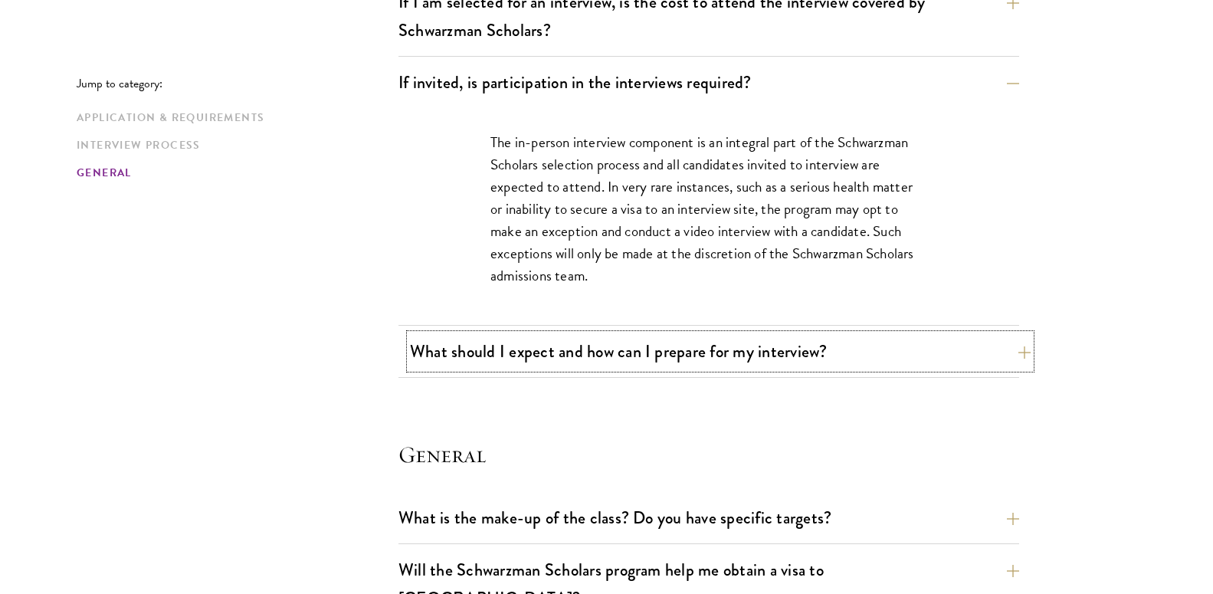
click at [1017, 350] on button "What should I expect and how can I prepare for my interview?" at bounding box center [720, 351] width 621 height 34
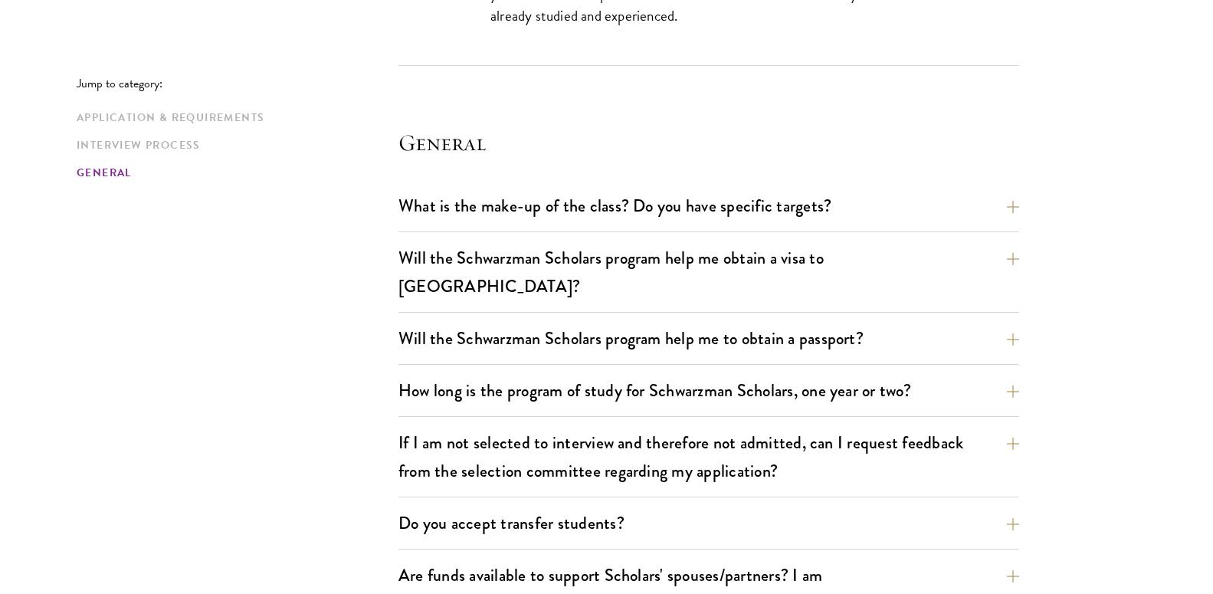
scroll to position [3142, 0]
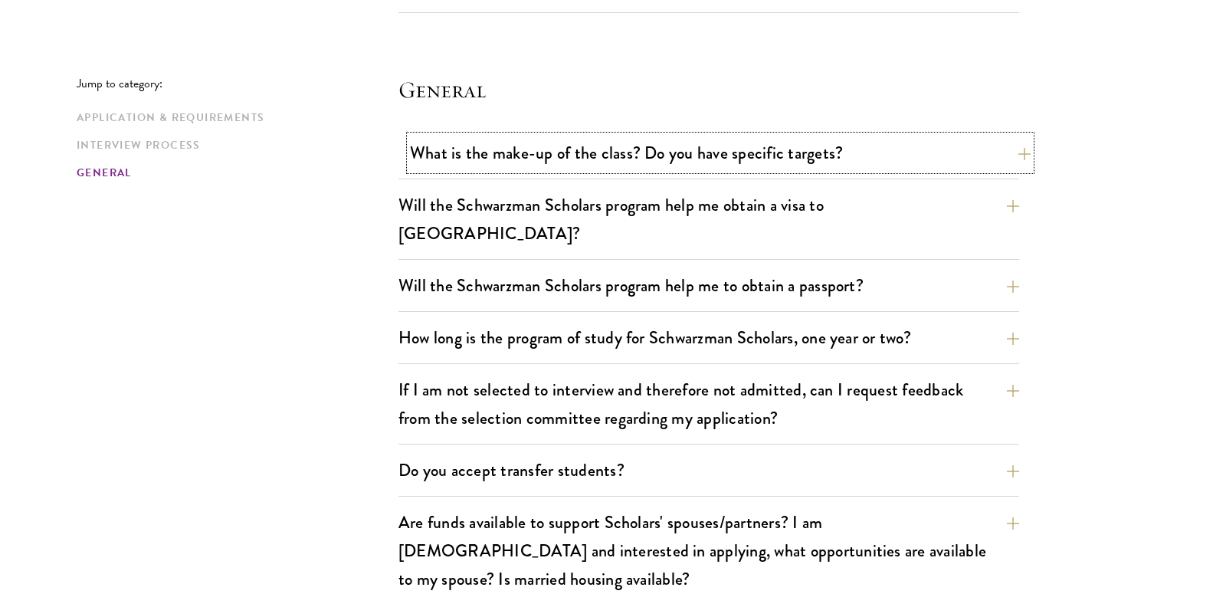
click at [1011, 148] on button "What is the make-up of the class? Do you have specific targets?" at bounding box center [720, 153] width 621 height 34
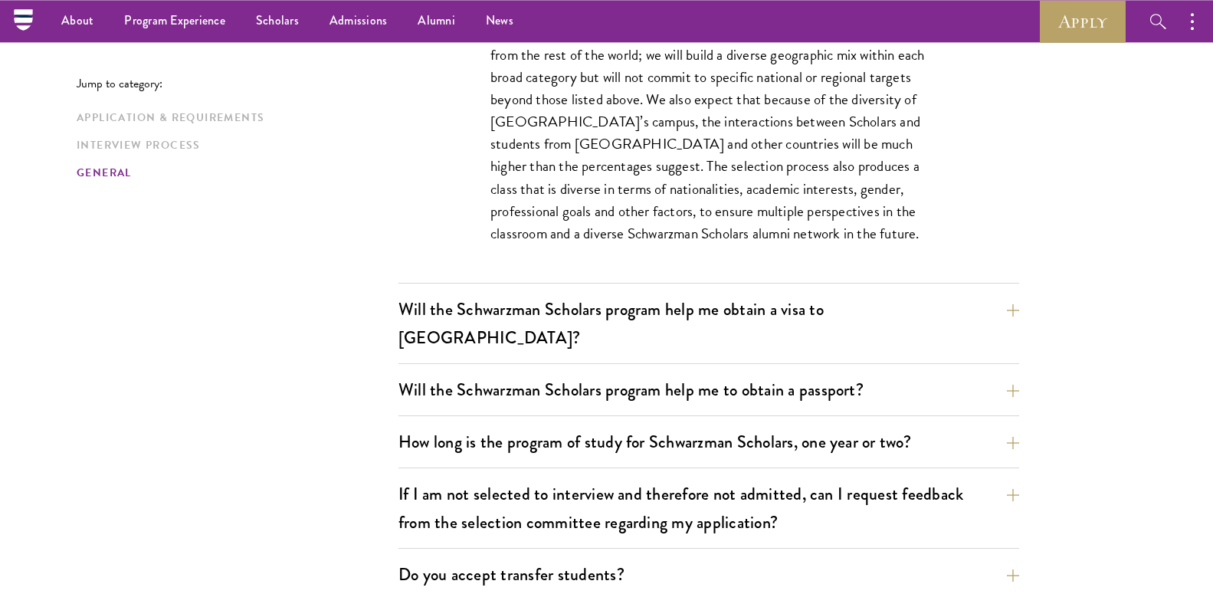
scroll to position [2463, 0]
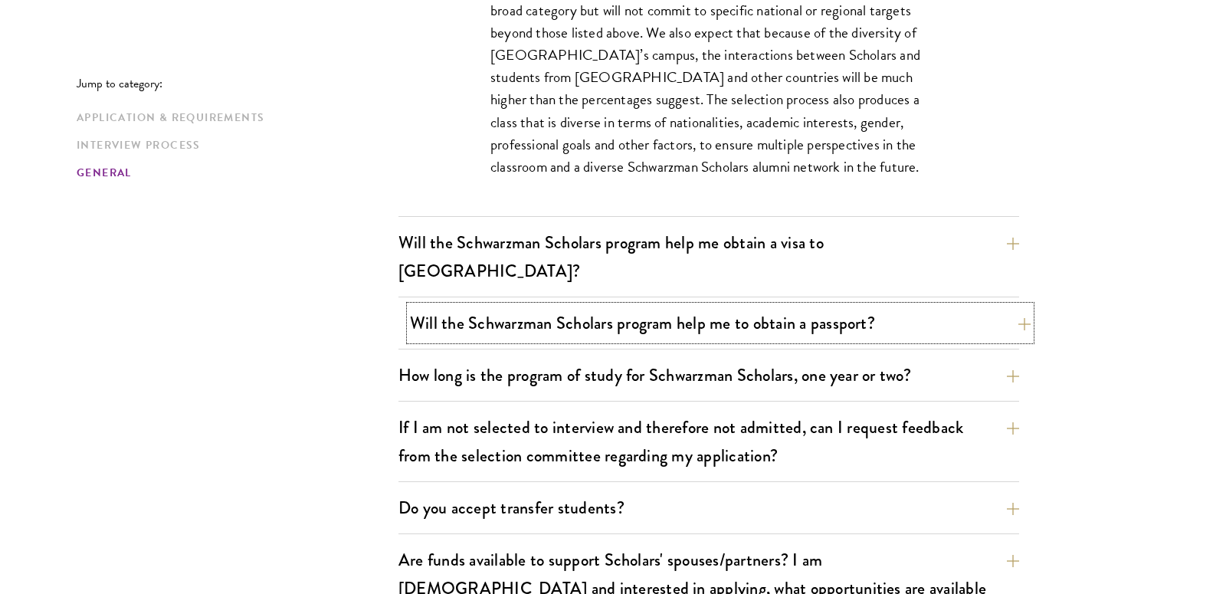
click at [1008, 306] on button "Will the Schwarzman Scholars program help me to obtain a passport?" at bounding box center [720, 323] width 621 height 34
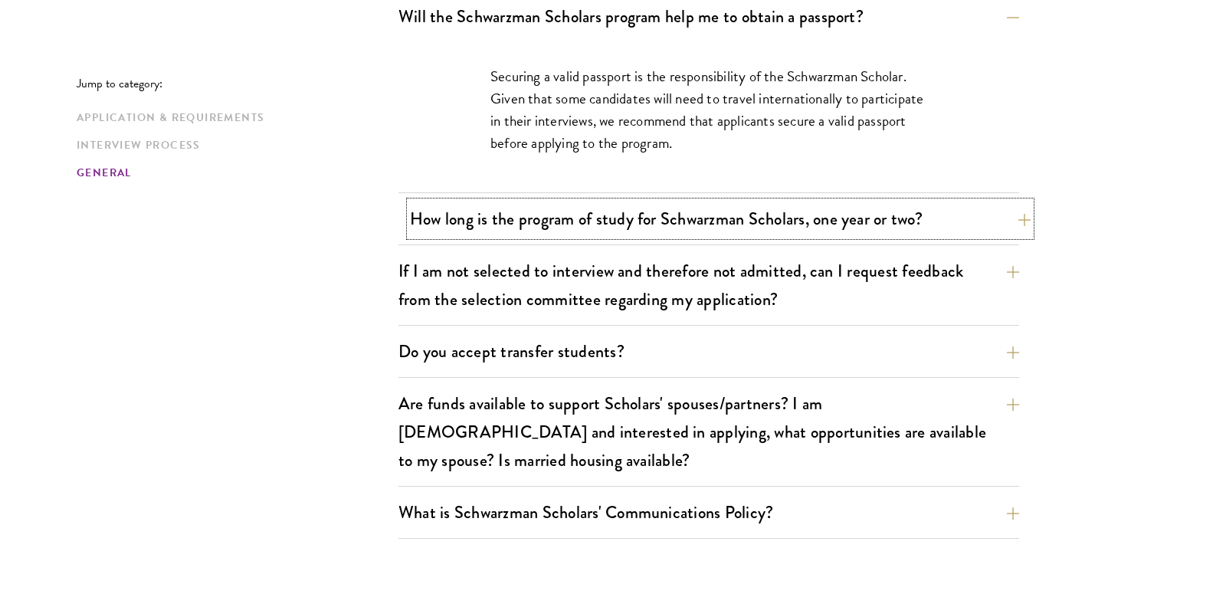
click at [1018, 202] on button "How long is the program of study for Schwarzman Scholars, one year or two?" at bounding box center [720, 219] width 621 height 34
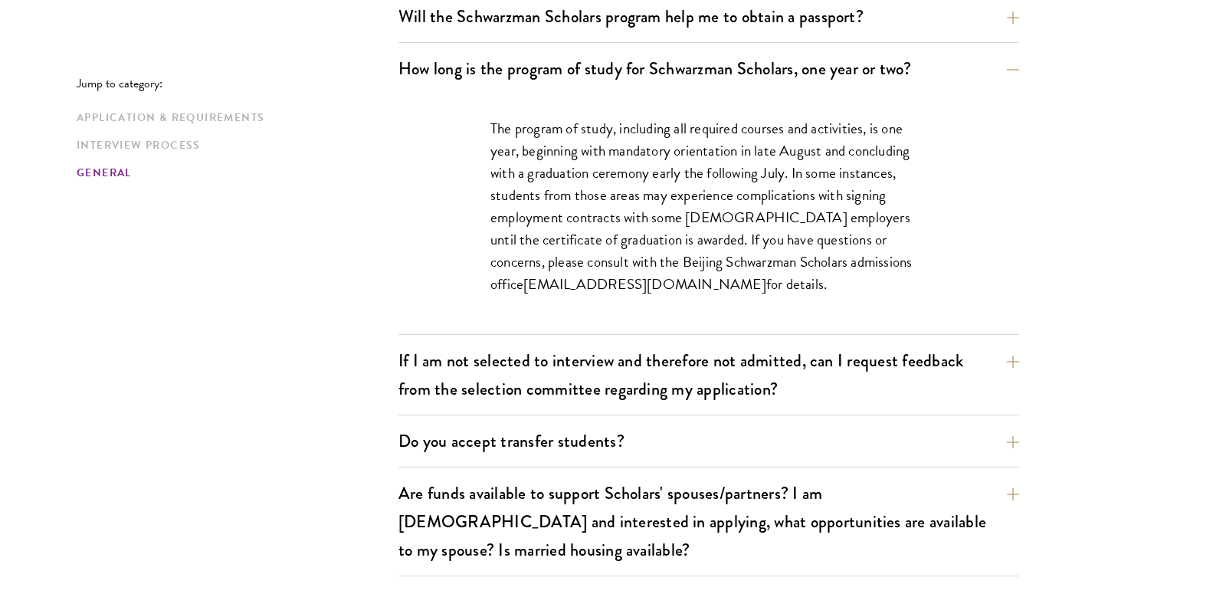
click at [974, 130] on div "The program of study, including all required courses and activities, is one yea…" at bounding box center [708, 214] width 621 height 240
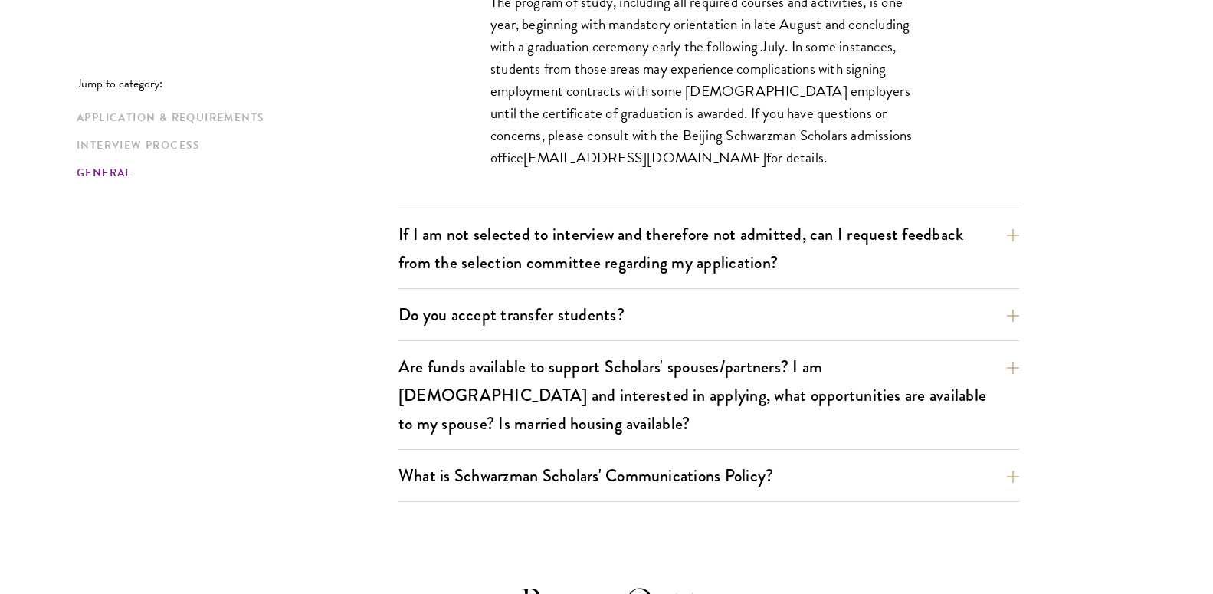
scroll to position [2595, 0]
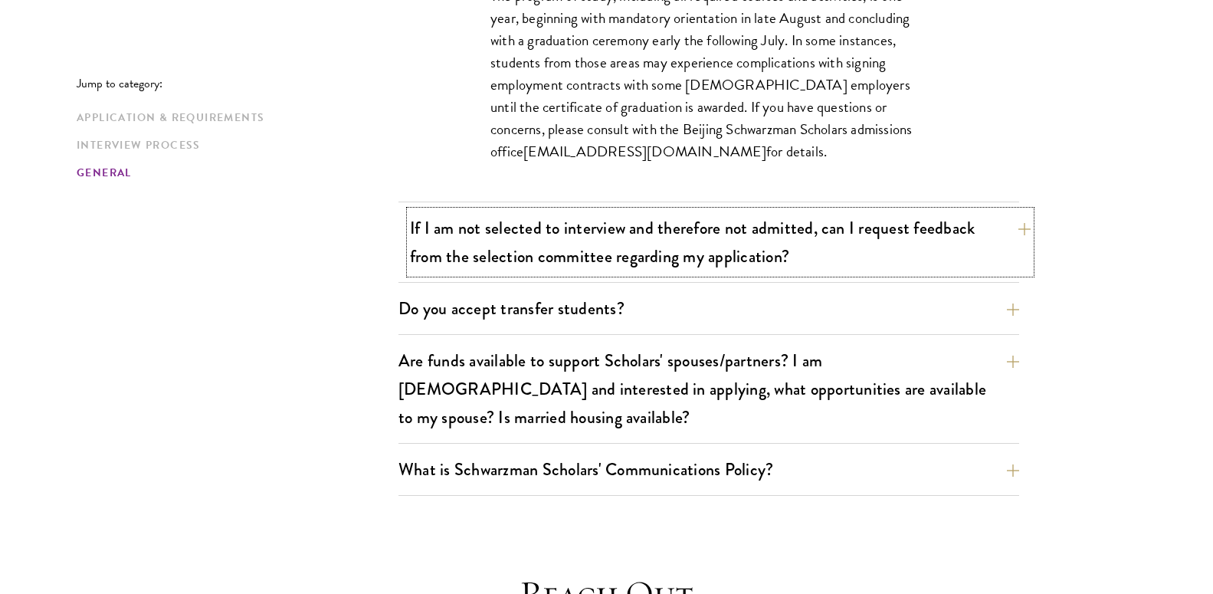
click at [1018, 211] on button "If I am not selected to interview and therefore not admitted, can I request fee…" at bounding box center [720, 242] width 621 height 63
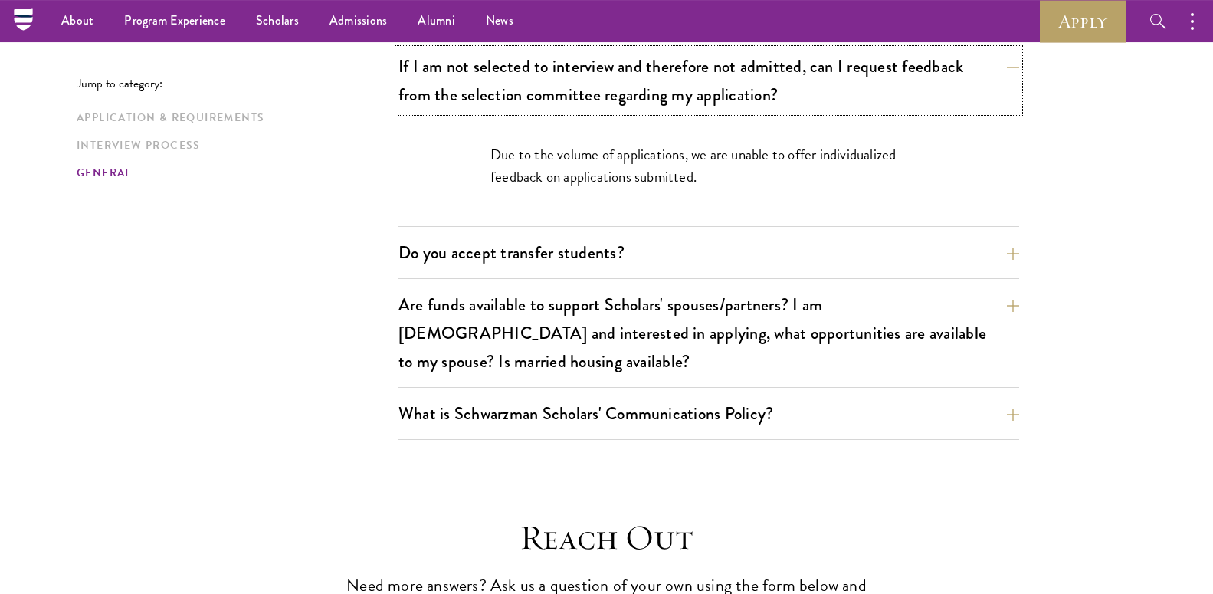
scroll to position [2446, 0]
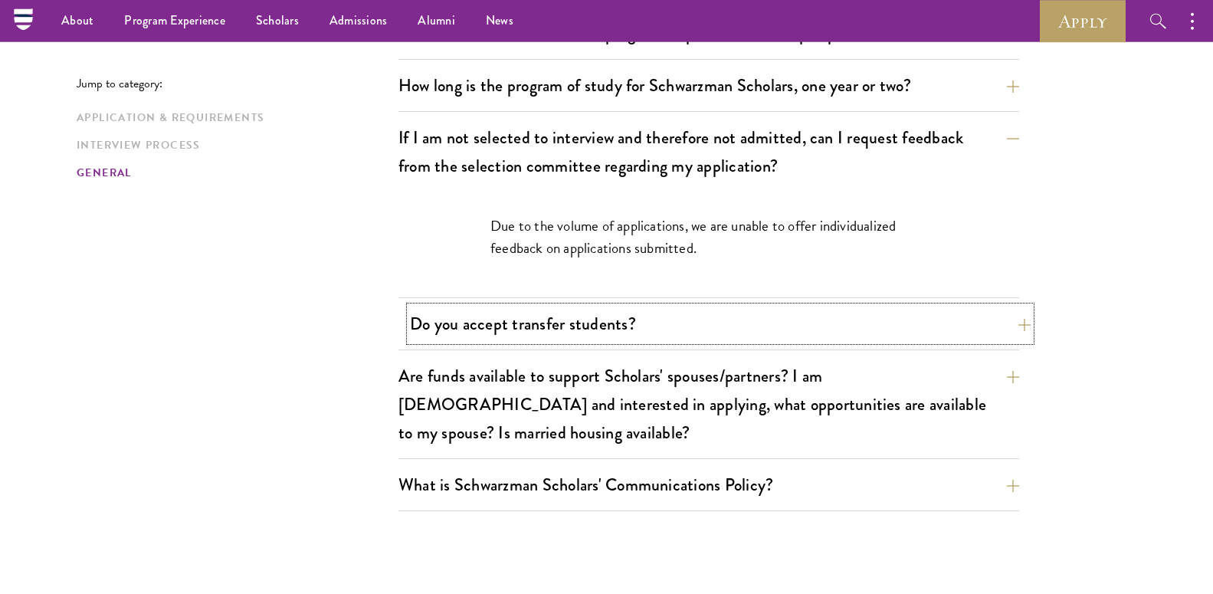
click at [1007, 307] on button "Do you accept transfer students?" at bounding box center [720, 324] width 621 height 34
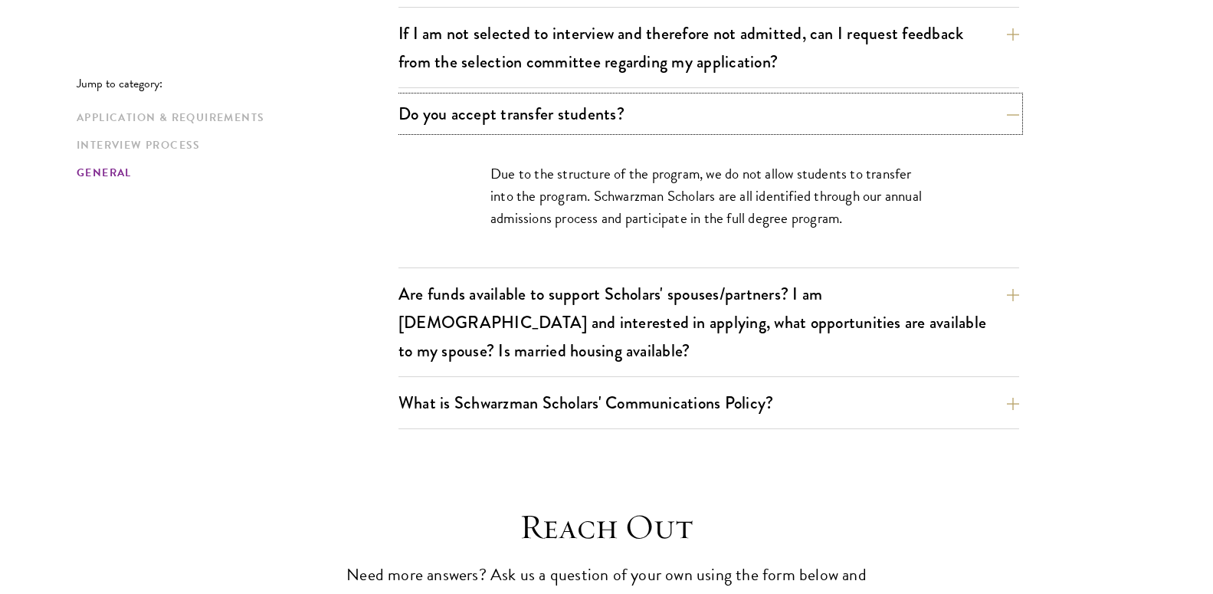
scroll to position [2582, 0]
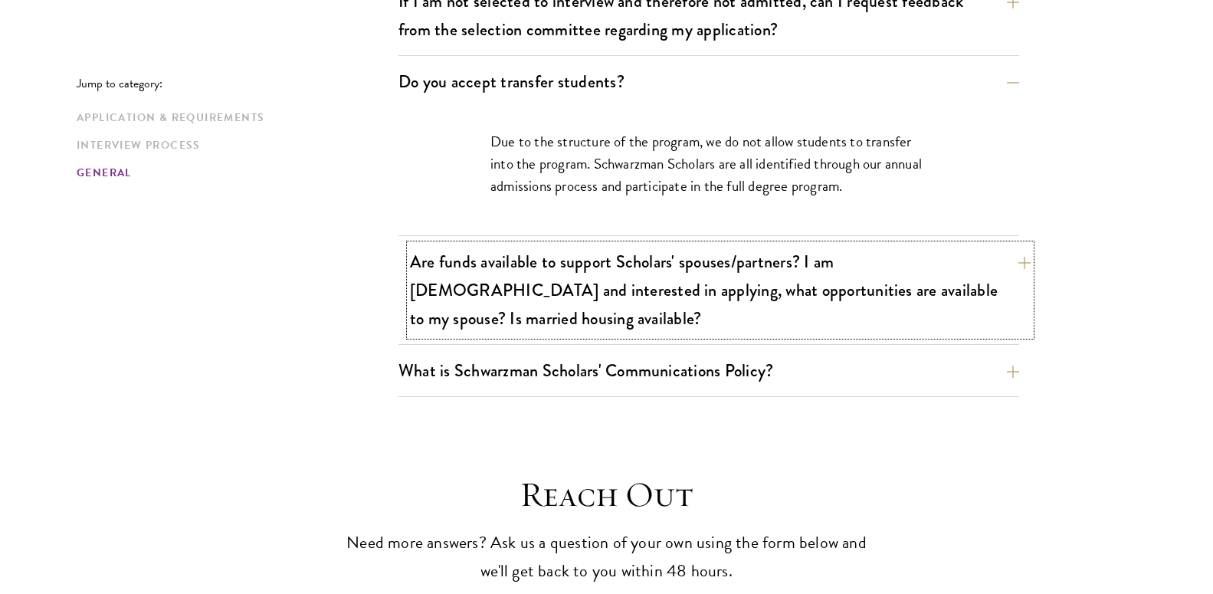
click at [1015, 244] on button "Are funds available to support Scholars' spouses/partners? I am married and int…" at bounding box center [720, 289] width 621 height 91
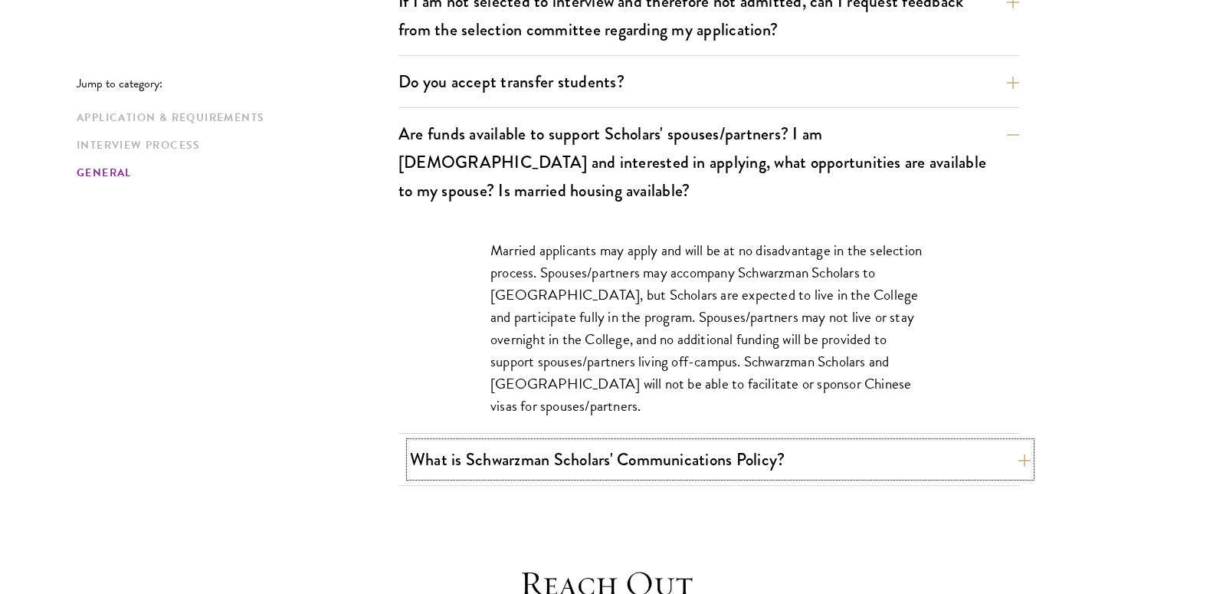
click at [1020, 442] on button "What is Schwarzman Scholars' Communications Policy?" at bounding box center [720, 459] width 621 height 34
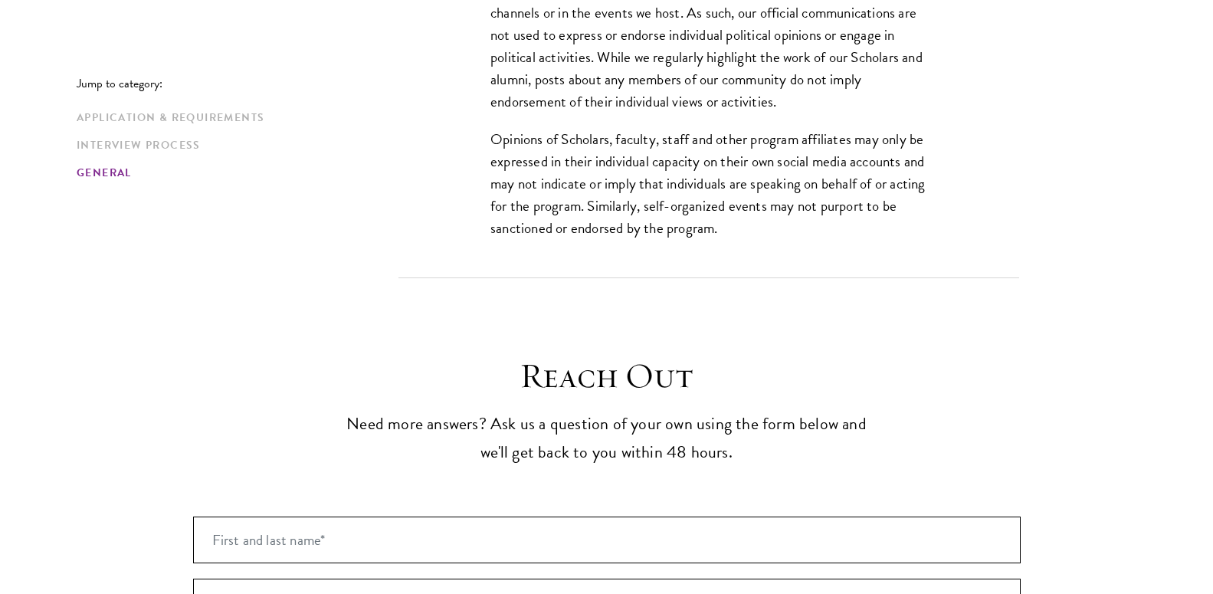
scroll to position [3172, 0]
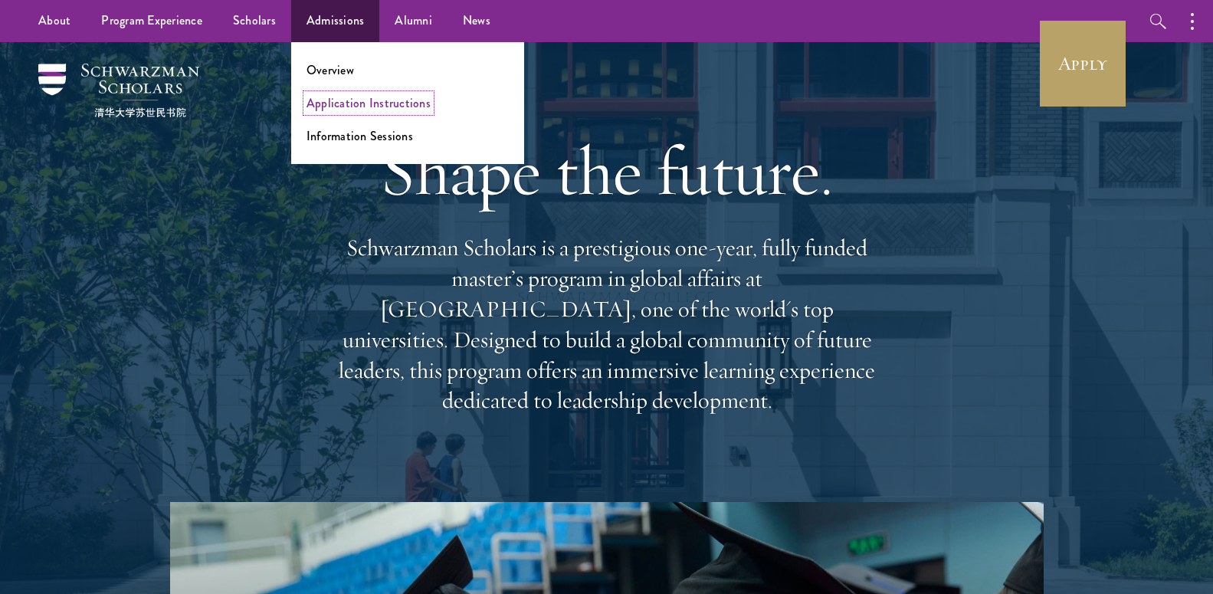
click at [356, 107] on link "Application Instructions" at bounding box center [369, 103] width 124 height 18
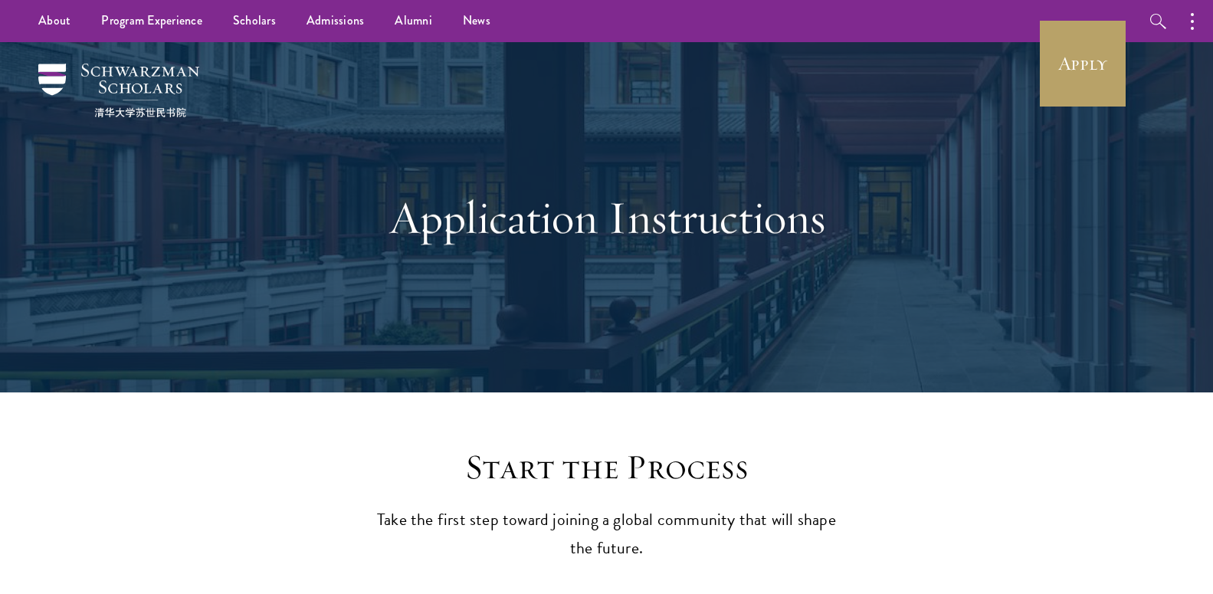
drag, startPoint x: 1035, startPoint y: 15, endPoint x: 1205, endPoint y: 74, distance: 179.8
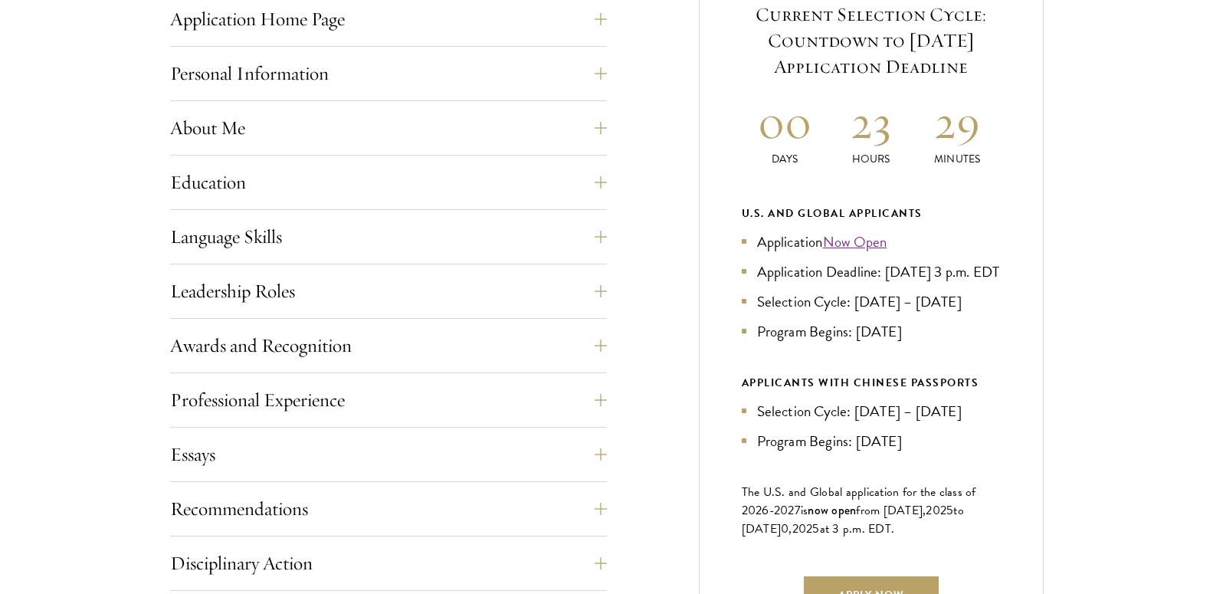
scroll to position [670, 0]
